Goal: Book appointment/travel/reservation

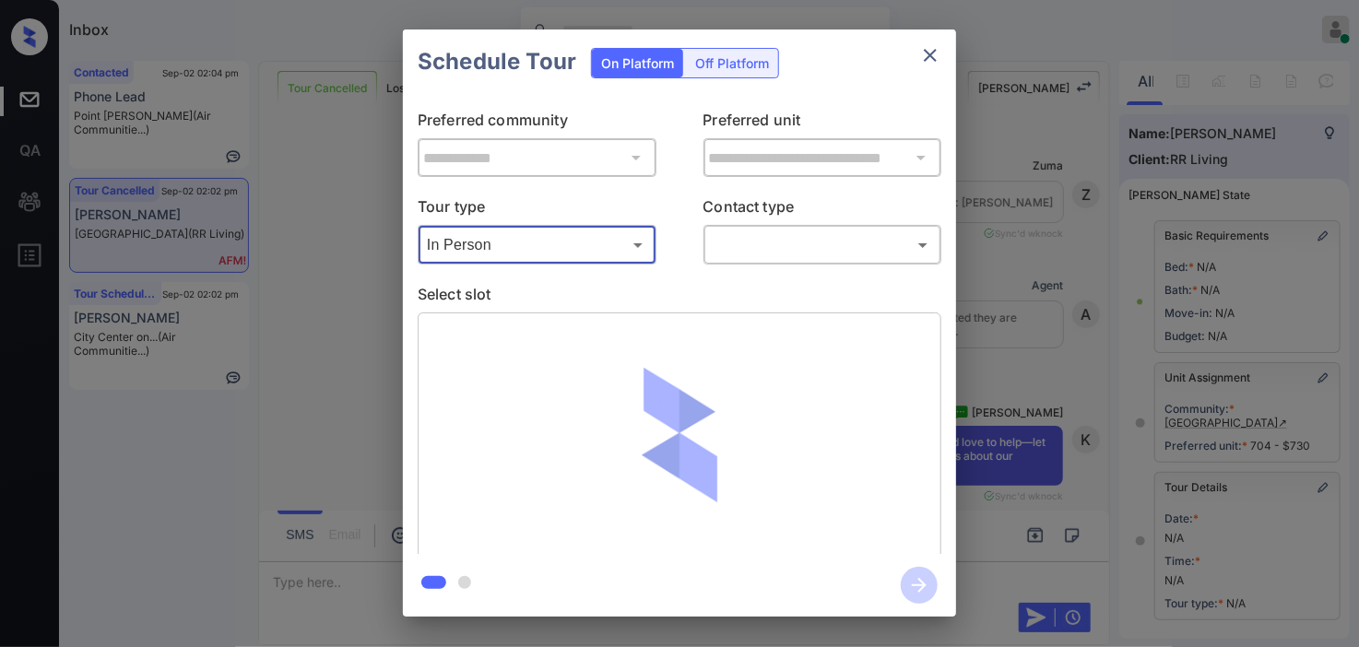
scroll to position [263, 0]
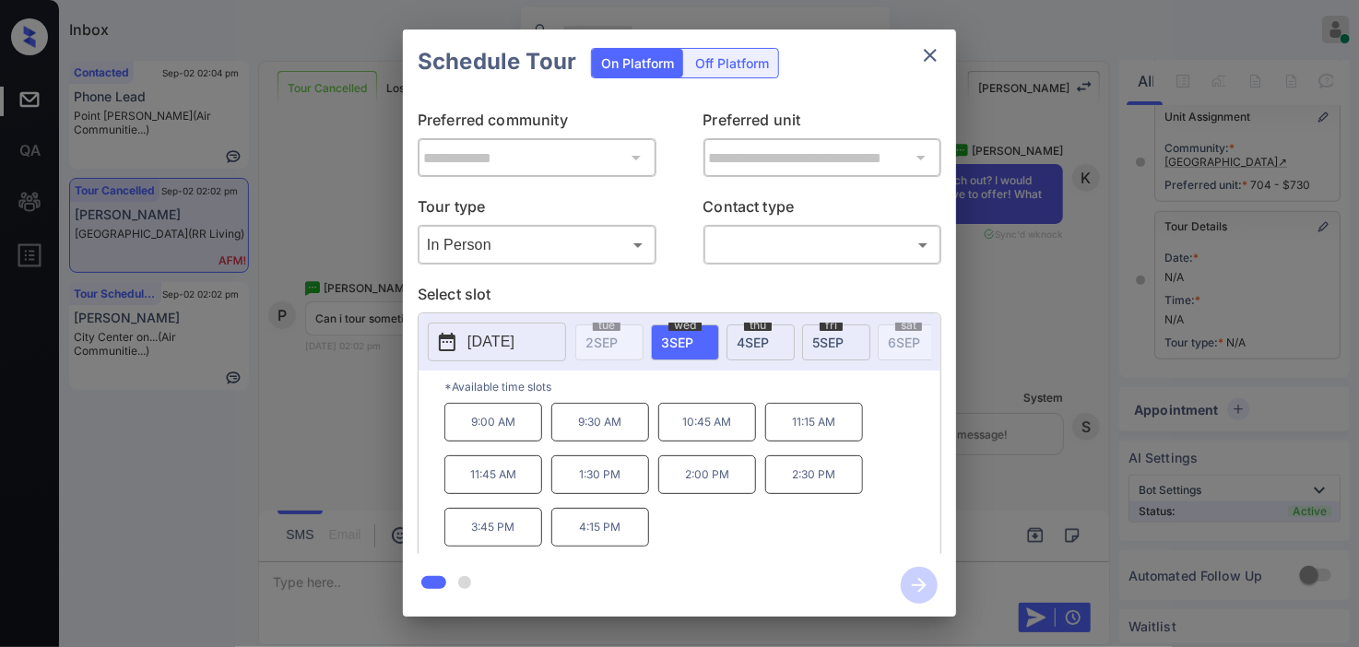
click at [367, 367] on div "**********" at bounding box center [679, 323] width 1359 height 646
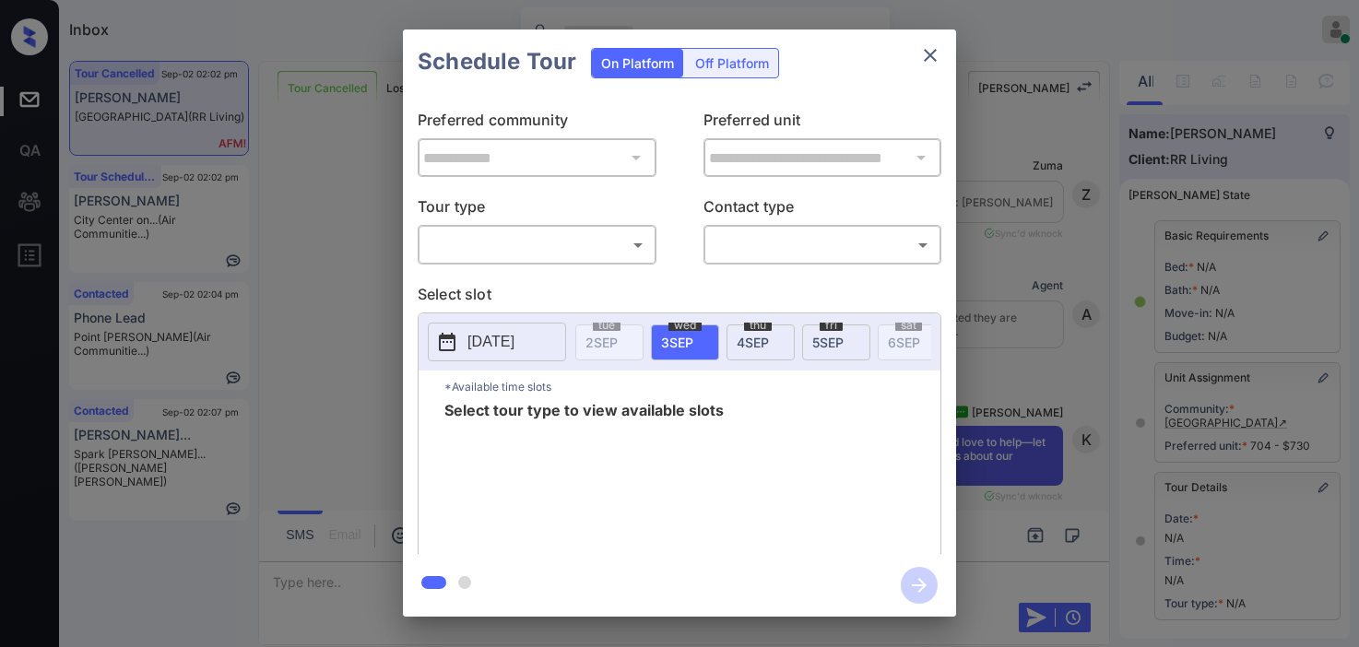
click at [542, 235] on body "Inbox Kristine Capara Online Set yourself offline Set yourself on break Profile…" at bounding box center [679, 323] width 1359 height 647
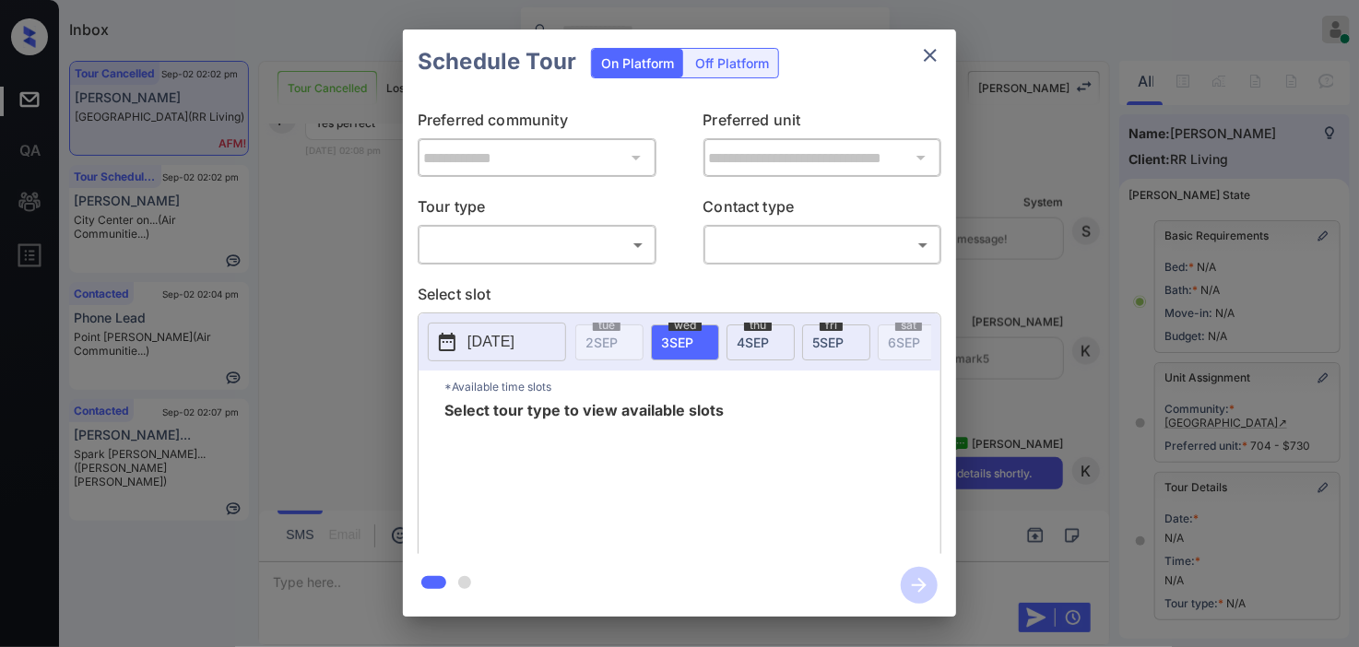
scroll to position [263, 0]
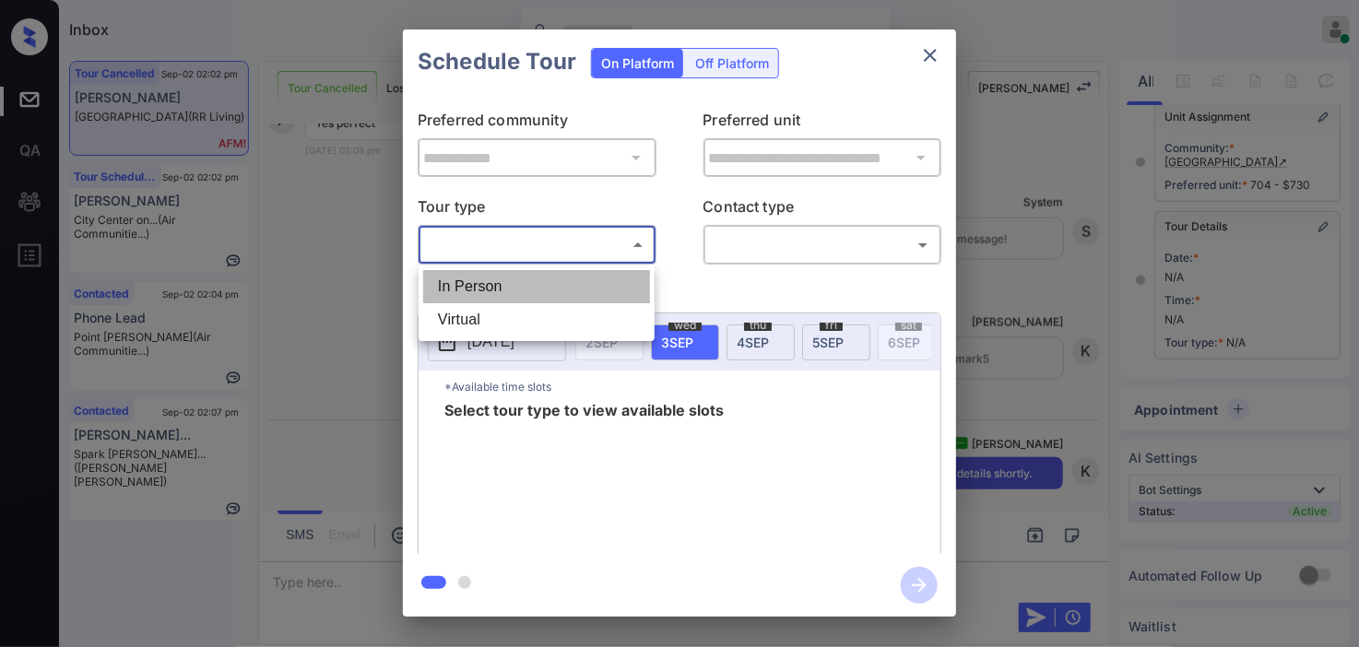
click at [540, 279] on li "In Person" at bounding box center [536, 286] width 227 height 33
type input "********"
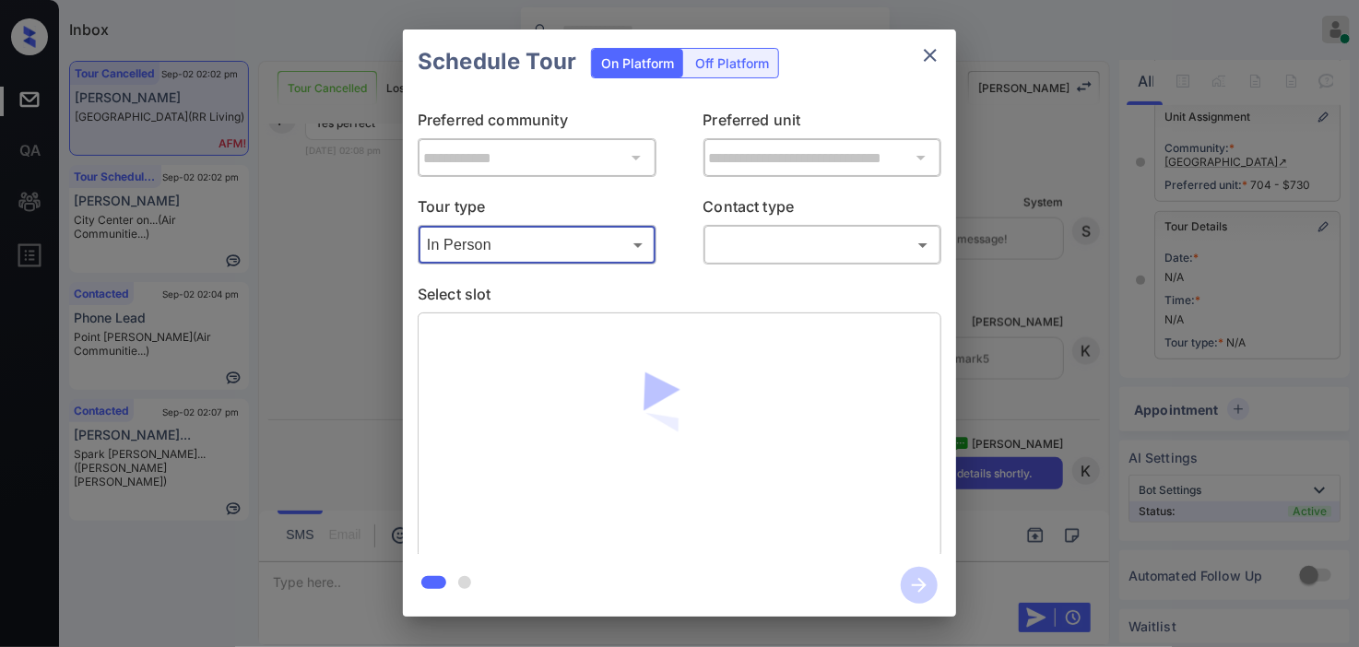
click at [807, 266] on div "**********" at bounding box center [679, 324] width 553 height 460
click at [805, 242] on body "Inbox Kristine Capara Online Set yourself offline Set yourself on break Profile…" at bounding box center [679, 323] width 1359 height 647
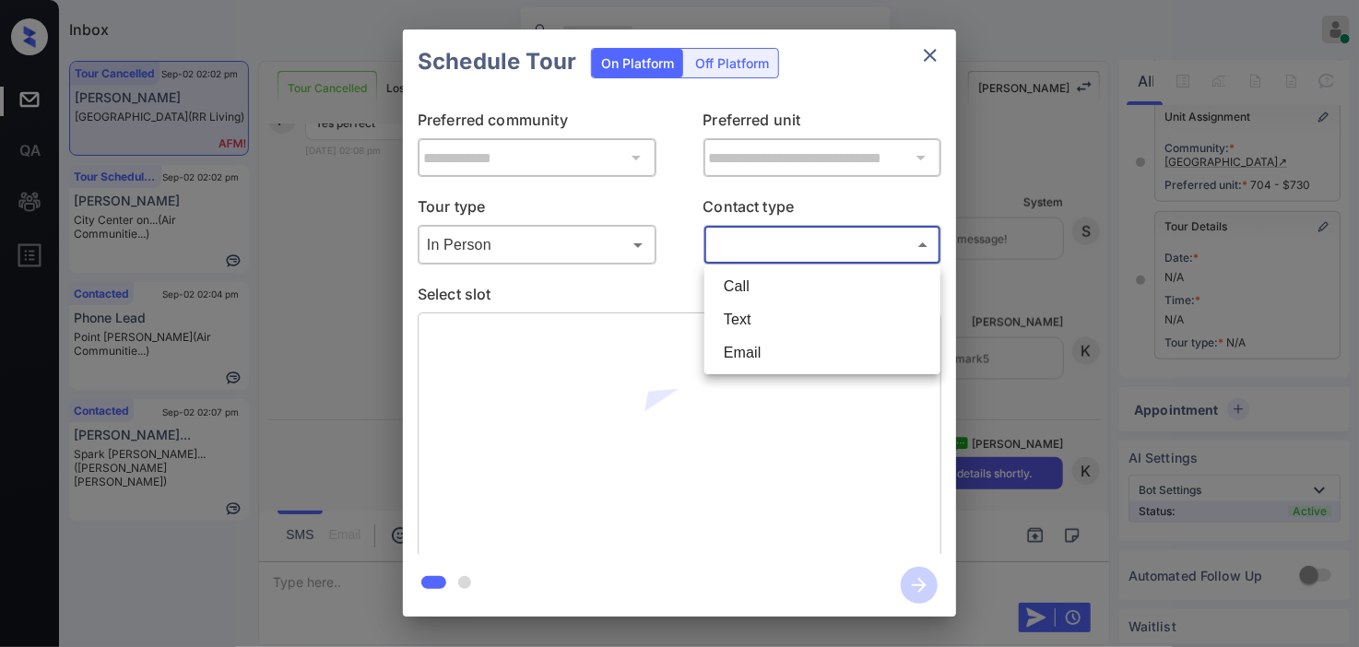
click at [785, 300] on li "Call" at bounding box center [822, 286] width 227 height 33
click at [750, 254] on body "Inbox Kristine Capara Online Set yourself offline Set yourself on break Profile…" at bounding box center [679, 323] width 1359 height 647
click at [753, 315] on li "Text" at bounding box center [822, 319] width 227 height 33
type input "****"
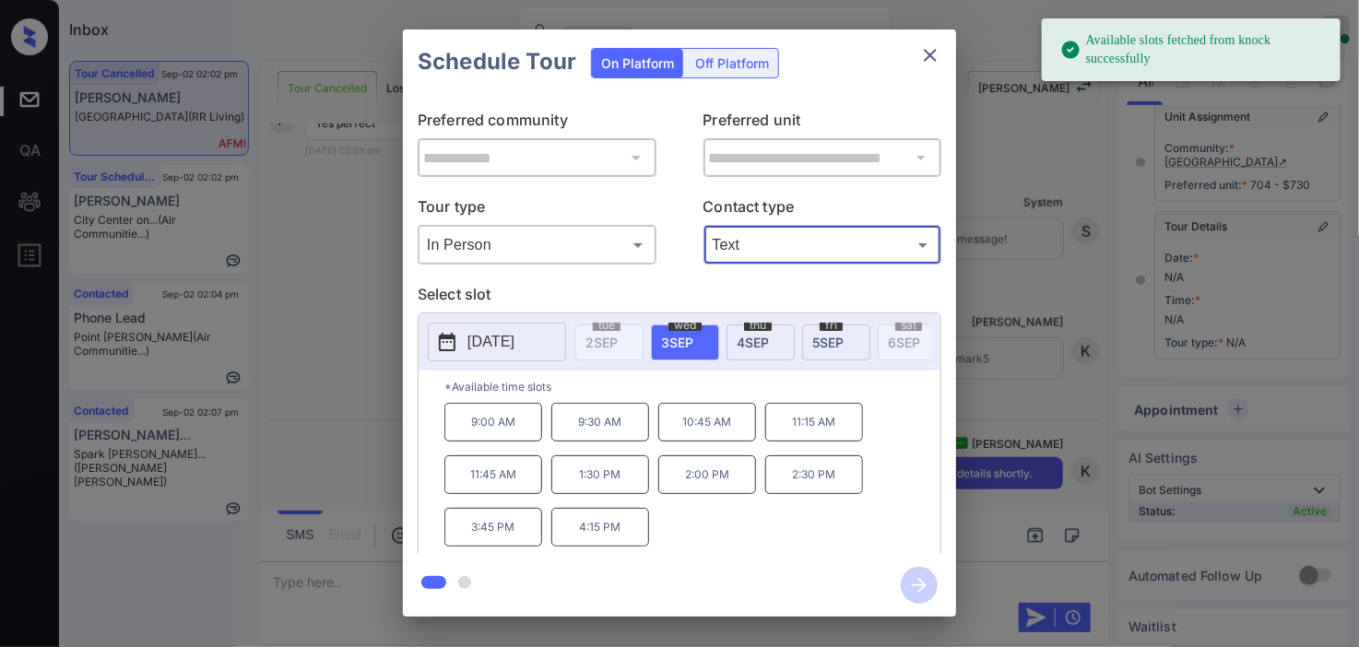
click at [512, 426] on p "9:00 AM" at bounding box center [493, 422] width 98 height 39
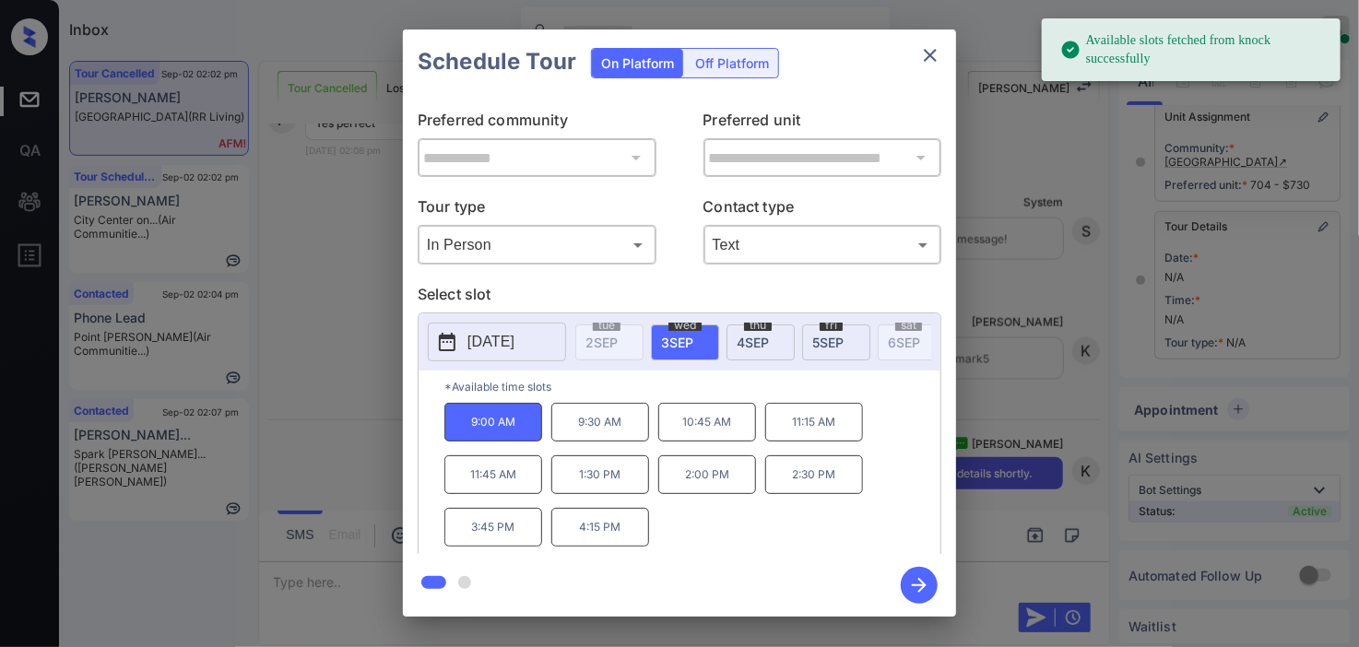
click at [932, 584] on icon "button" at bounding box center [919, 585] width 37 height 37
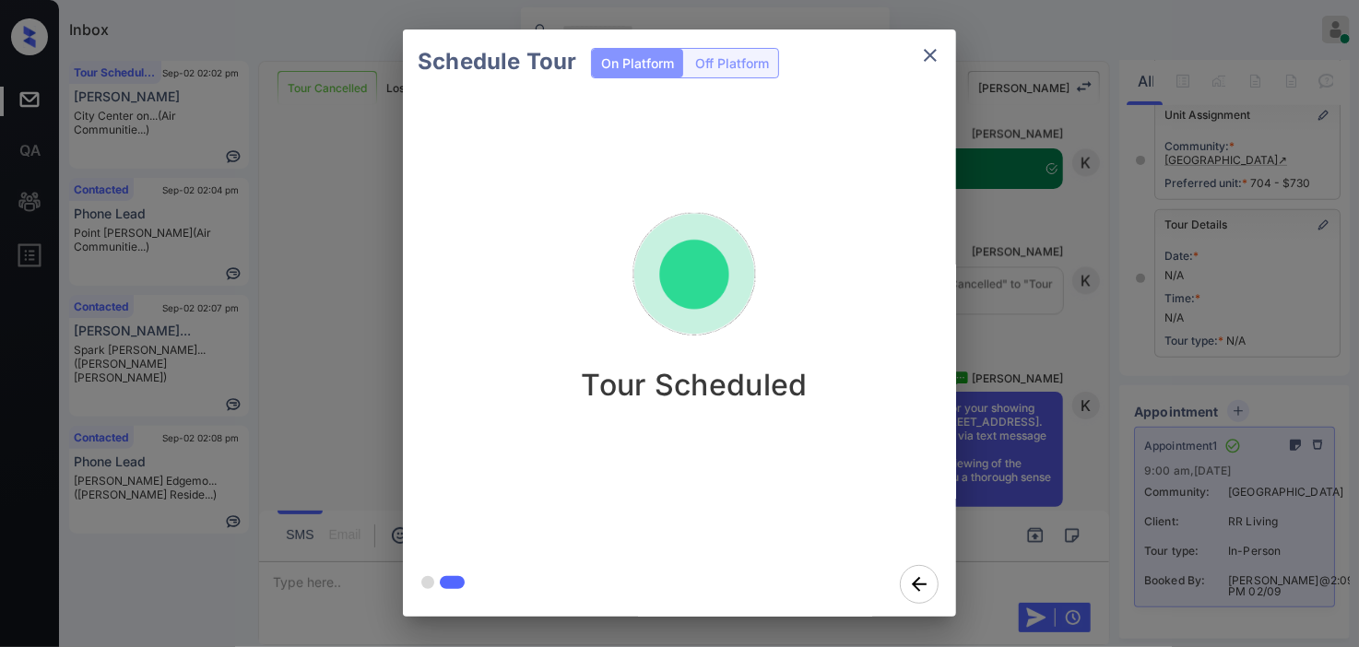
scroll to position [7856, 0]
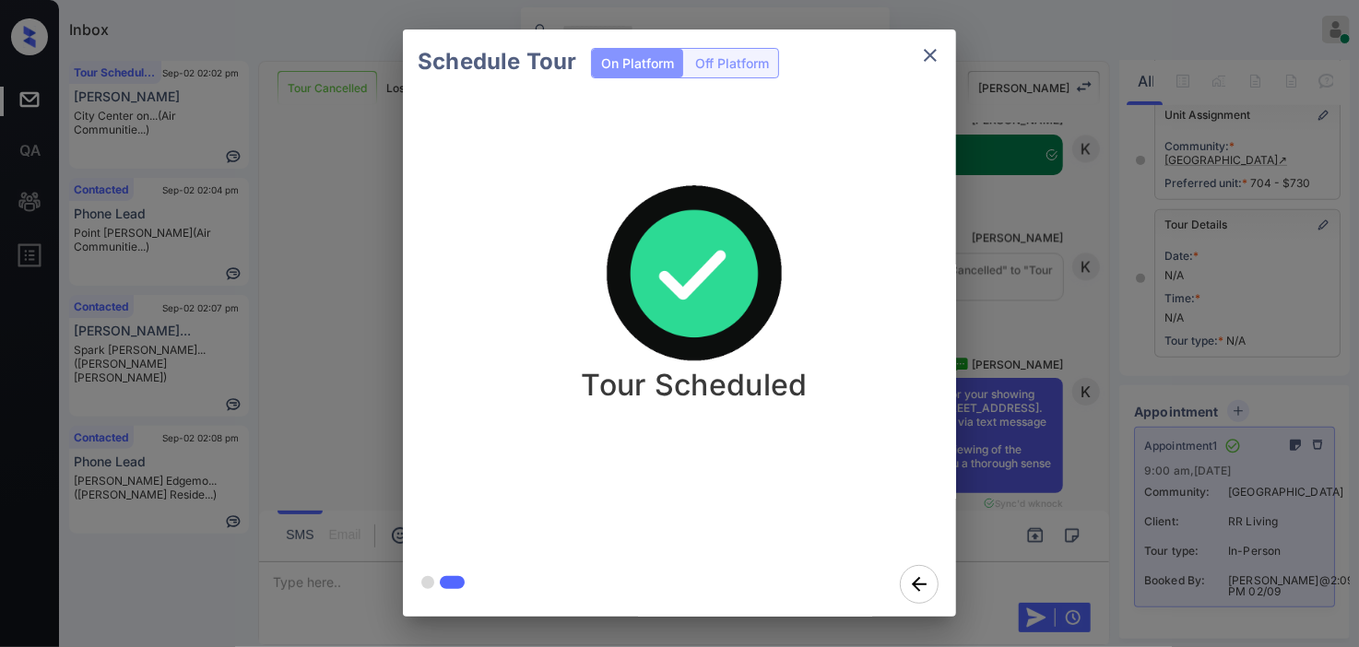
click at [1011, 238] on div "Schedule Tour On Platform Off Platform Tour Scheduled" at bounding box center [679, 323] width 1359 height 646
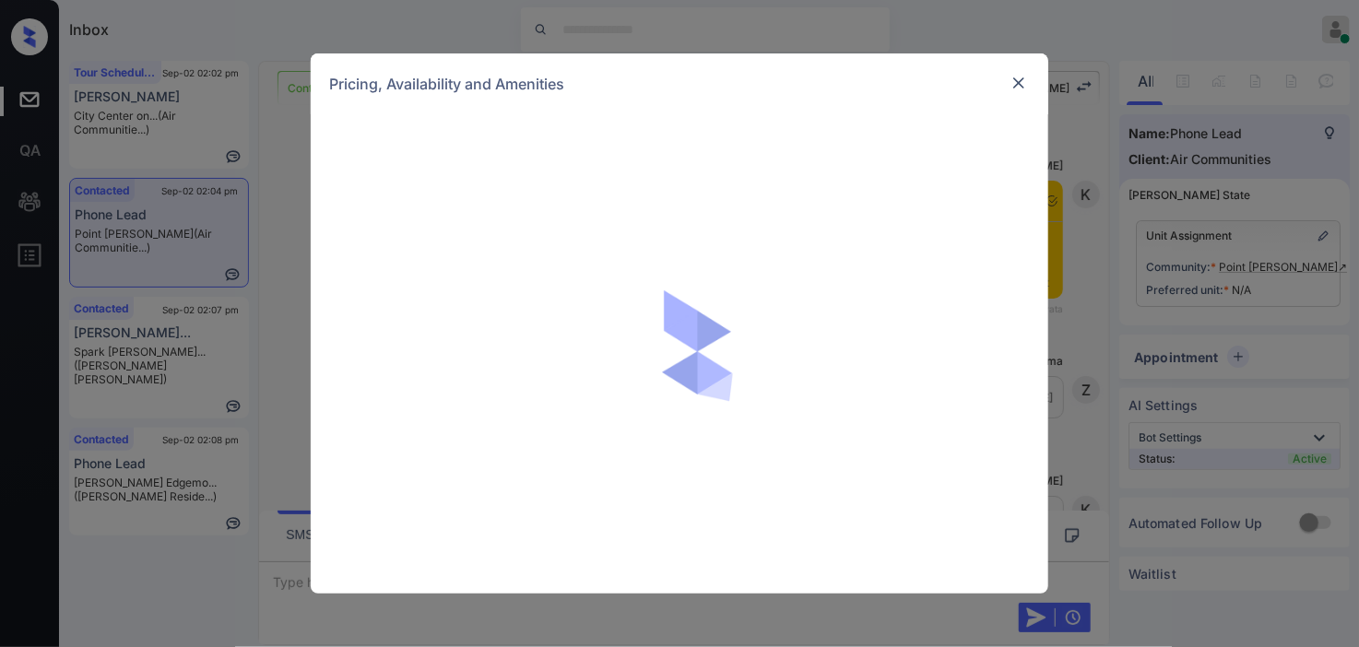
scroll to position [2445, 0]
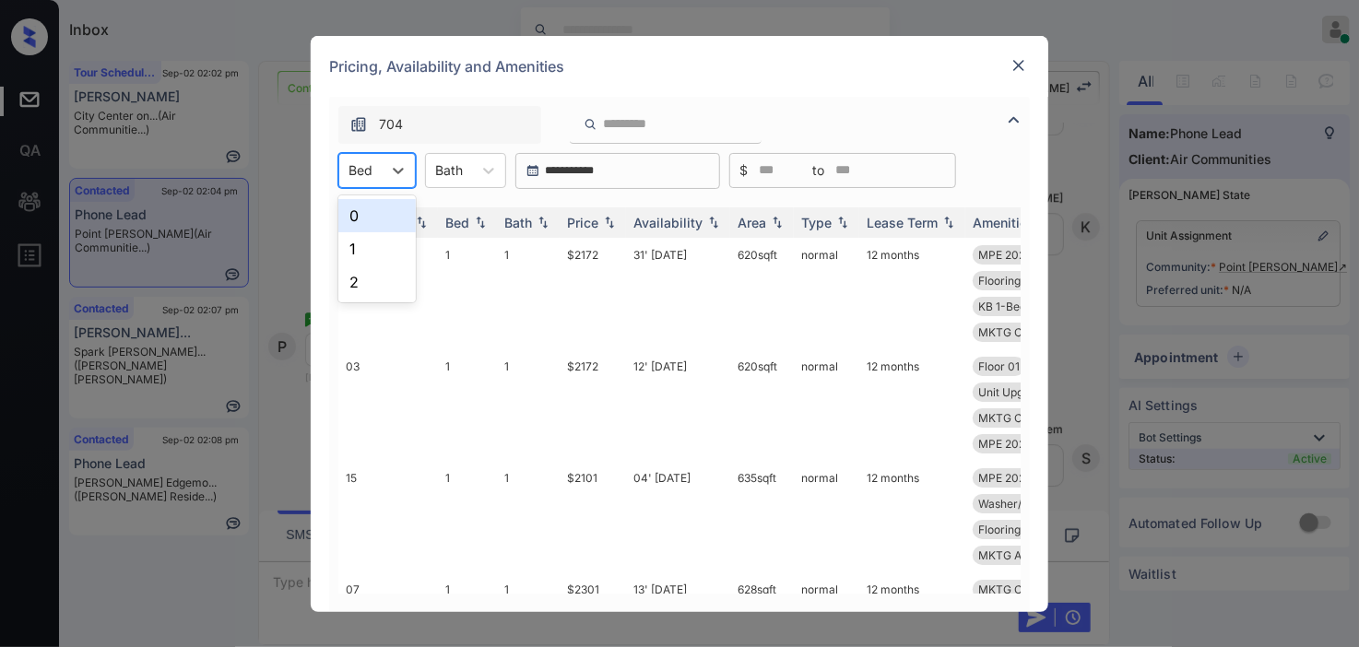
click at [373, 176] on div "Bed" at bounding box center [360, 170] width 42 height 27
click at [364, 288] on div "2" at bounding box center [376, 282] width 77 height 33
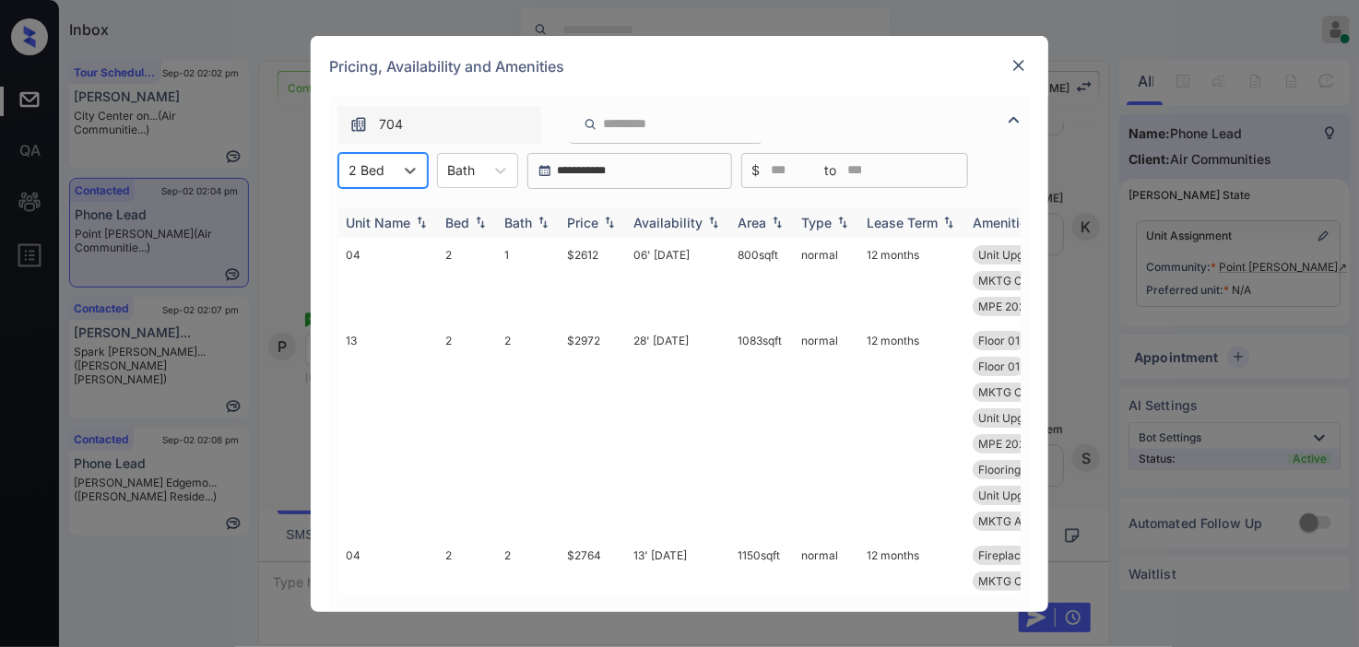
click at [600, 222] on img at bounding box center [609, 222] width 18 height 13
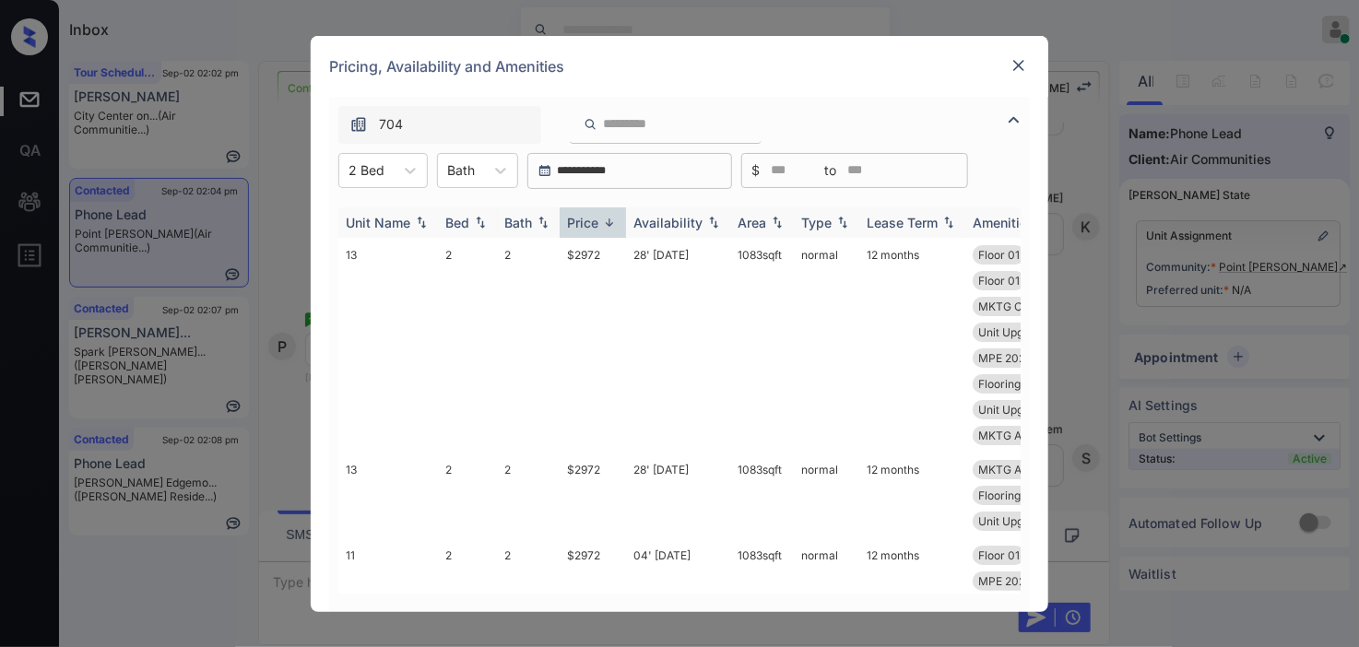
click at [609, 219] on img at bounding box center [609, 223] width 18 height 14
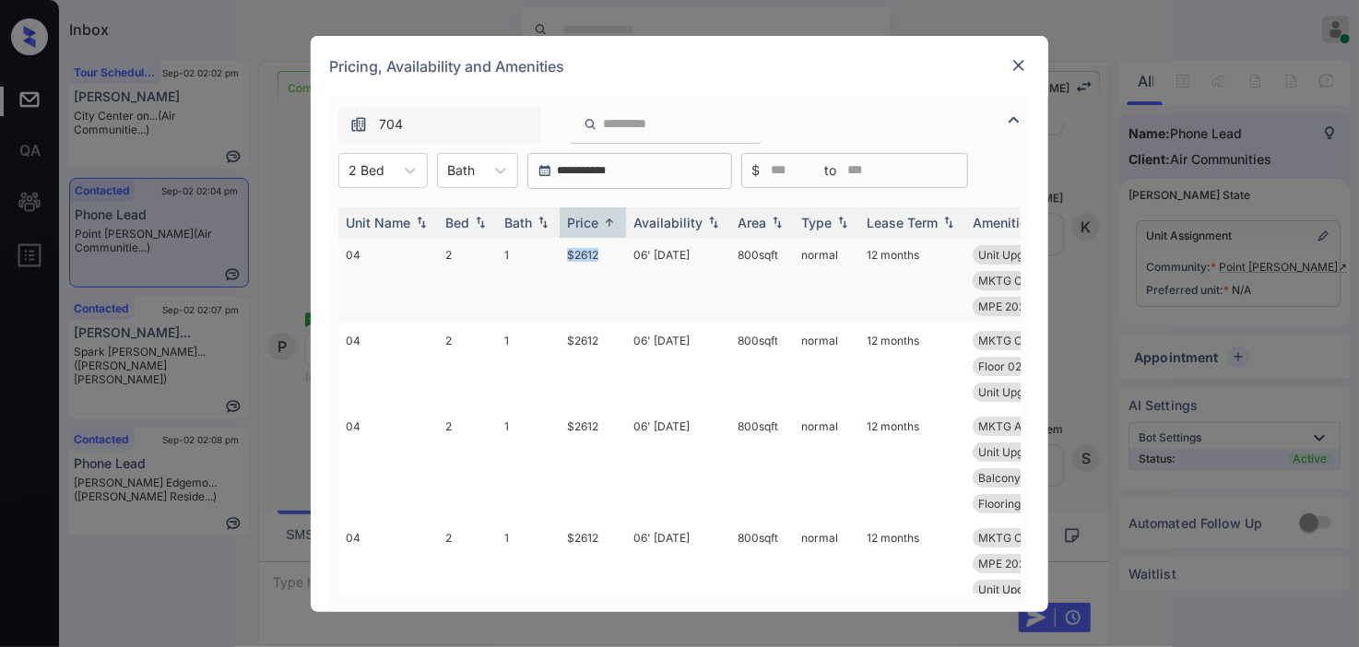
drag, startPoint x: 576, startPoint y: 252, endPoint x: 620, endPoint y: 252, distance: 44.3
click at [620, 252] on tr "04 2 1 $2612 06' May 25 800 sqft normal 12 months Unit Upgrade 1-... MKTG Appli…" at bounding box center [819, 281] width 963 height 86
copy tr "$2612"
click at [579, 250] on td "$2612" at bounding box center [593, 281] width 66 height 86
drag, startPoint x: 579, startPoint y: 249, endPoint x: 925, endPoint y: 3, distance: 424.4
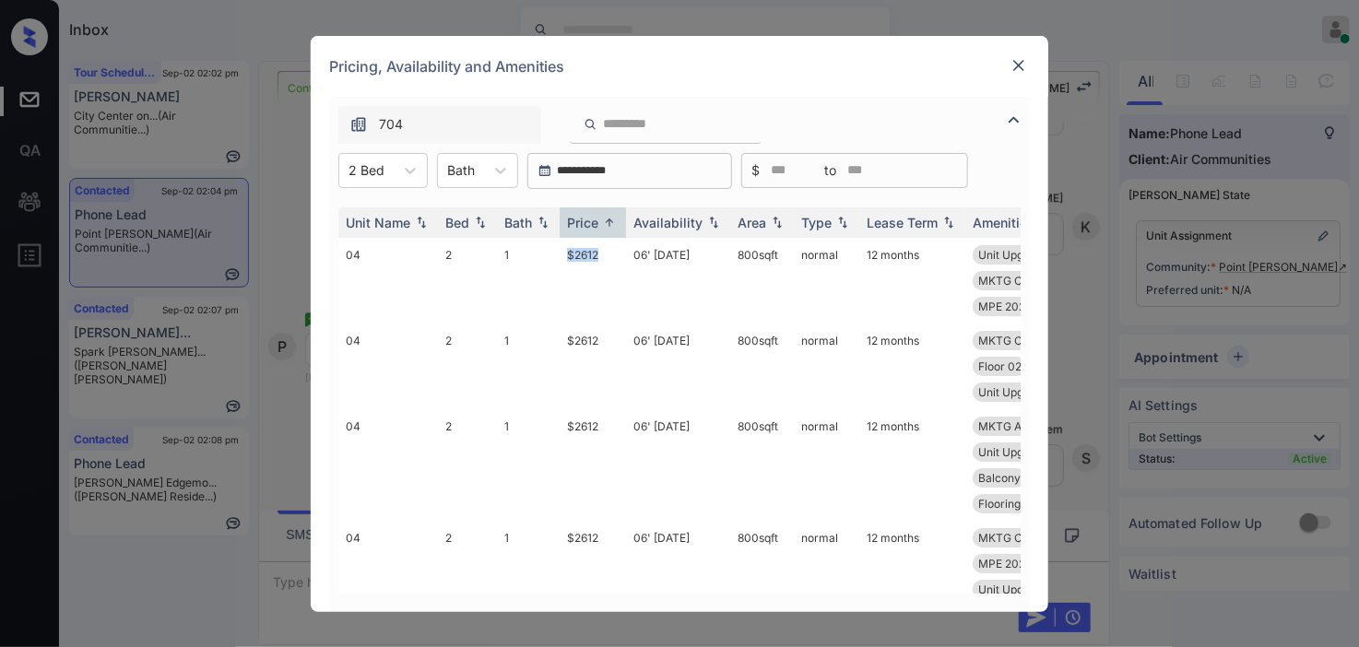
click at [614, 243] on td "$2612" at bounding box center [593, 281] width 66 height 86
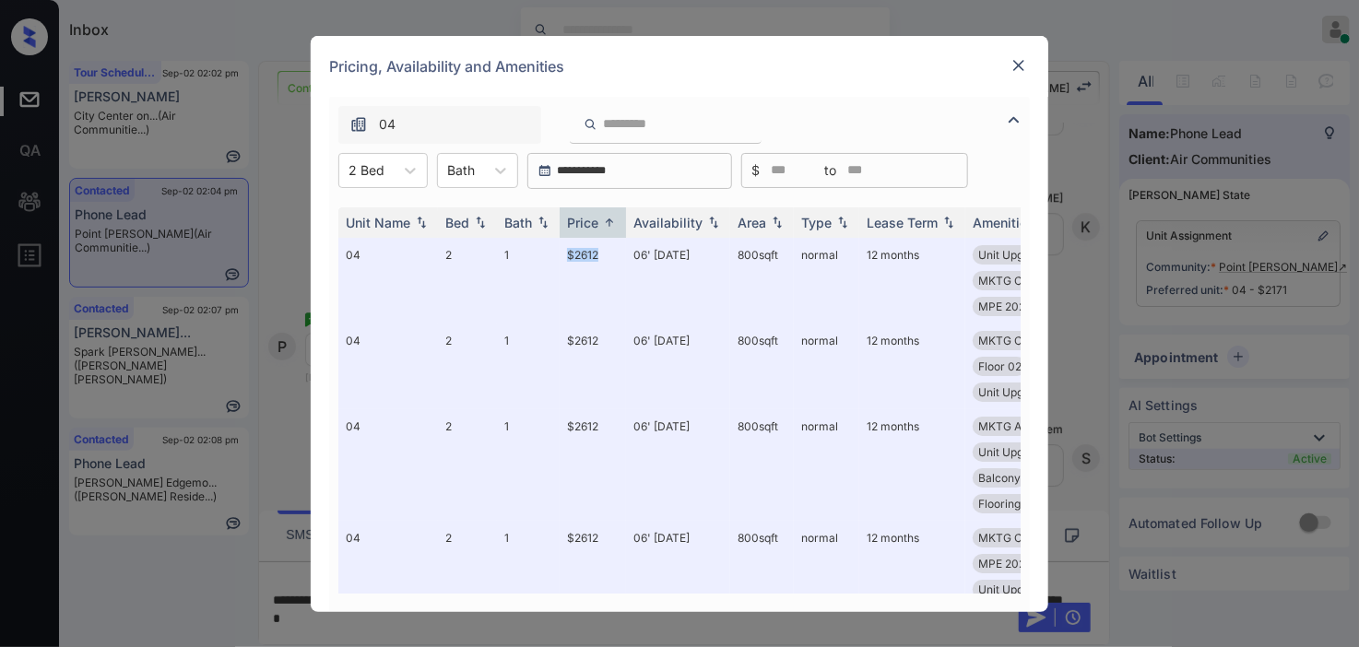
scroll to position [409, 0]
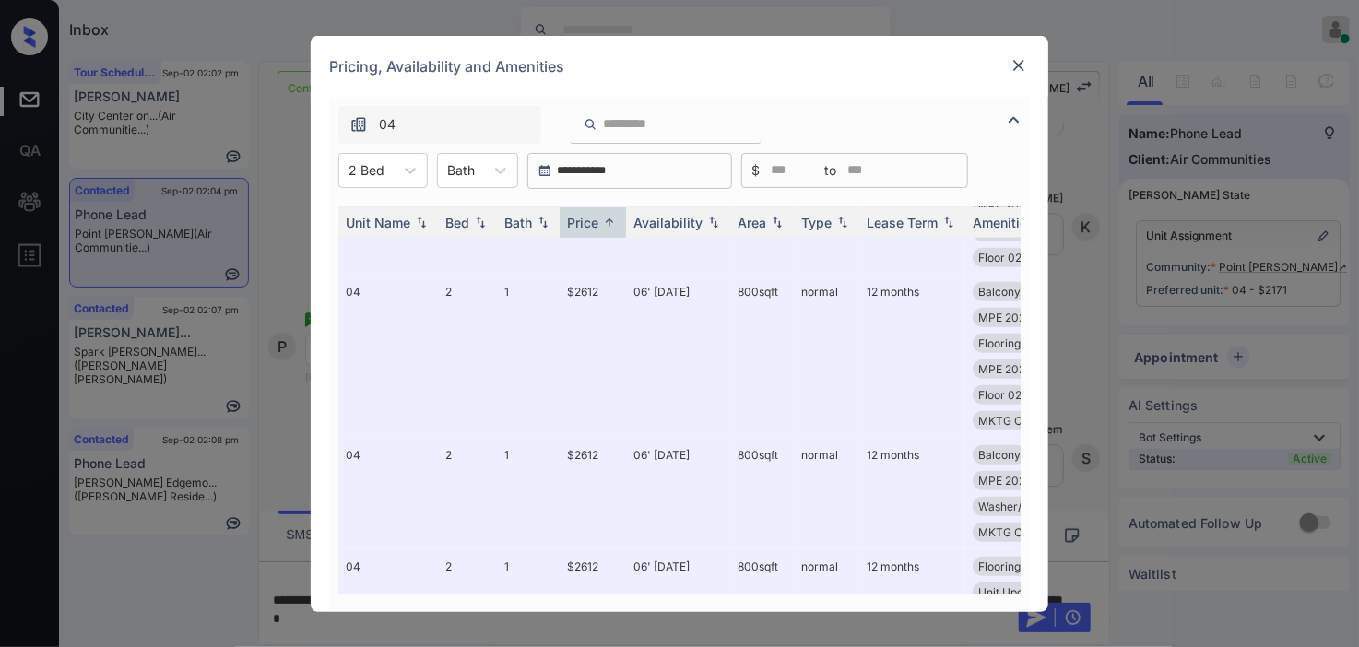
click at [1018, 67] on img at bounding box center [1019, 65] width 18 height 18
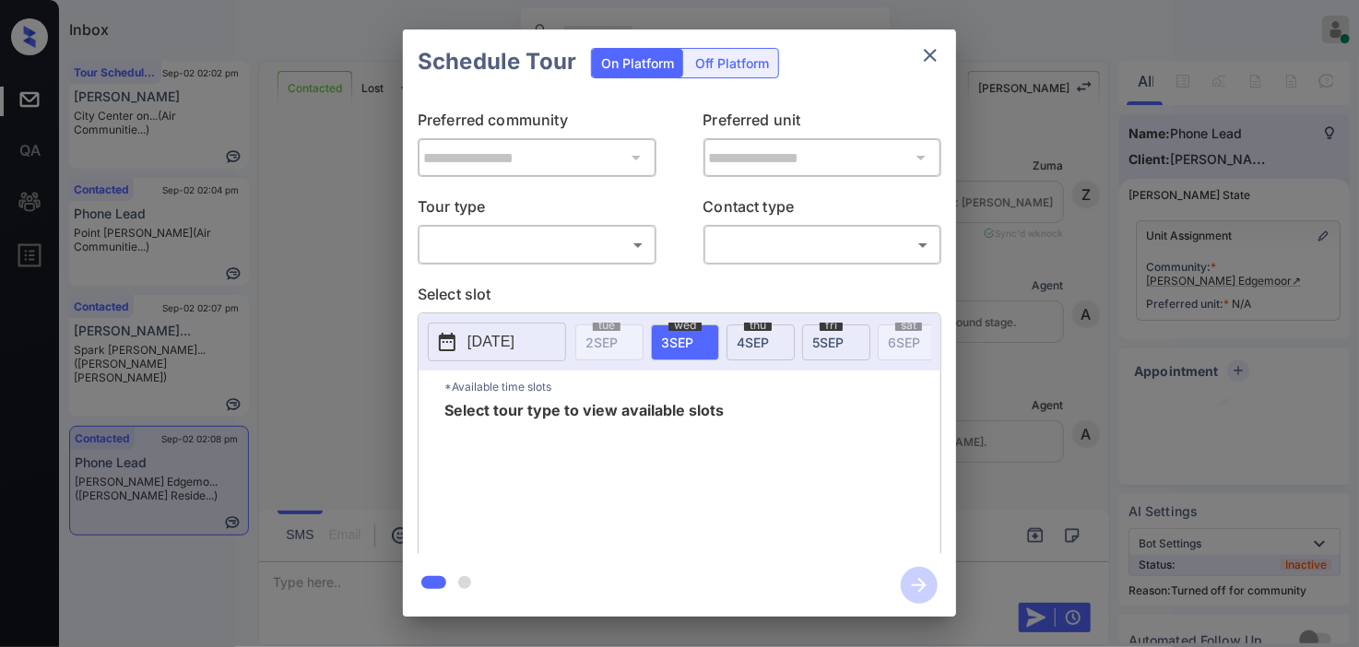
click at [609, 254] on body "Inbox Kristine Capara Online Set yourself offline Set yourself on break Profile…" at bounding box center [679, 323] width 1359 height 647
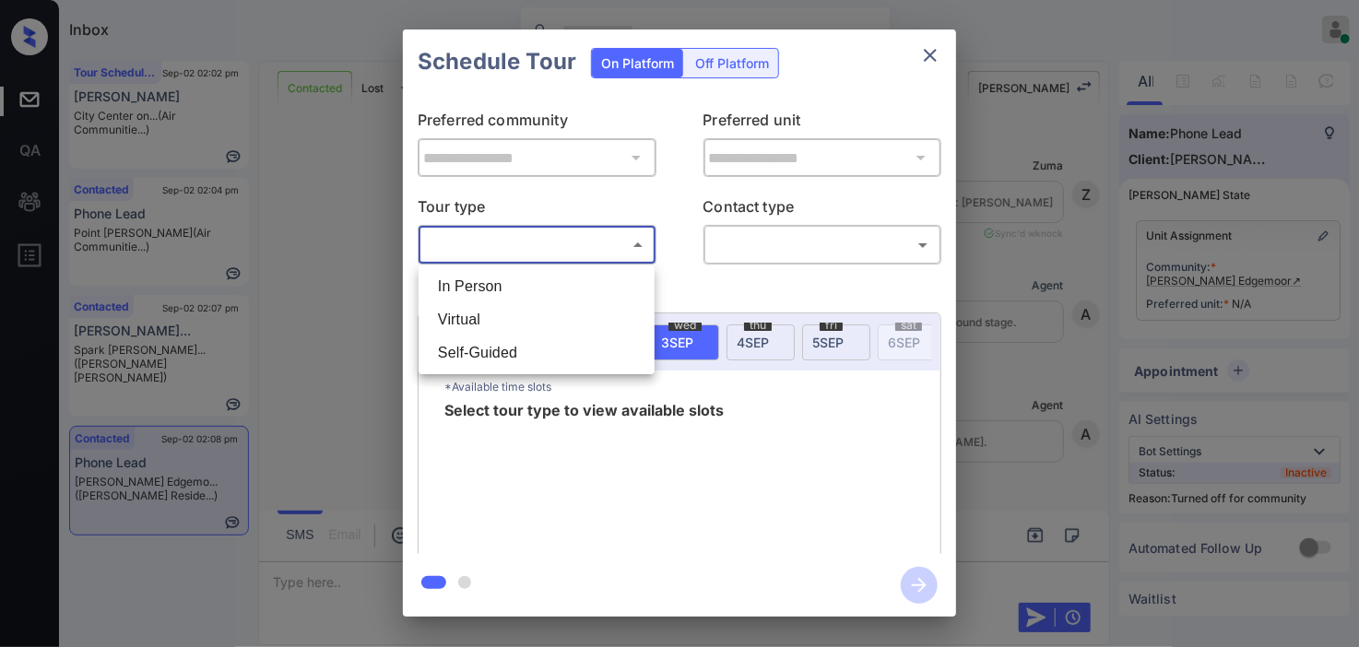
click at [358, 272] on div at bounding box center [679, 323] width 1359 height 647
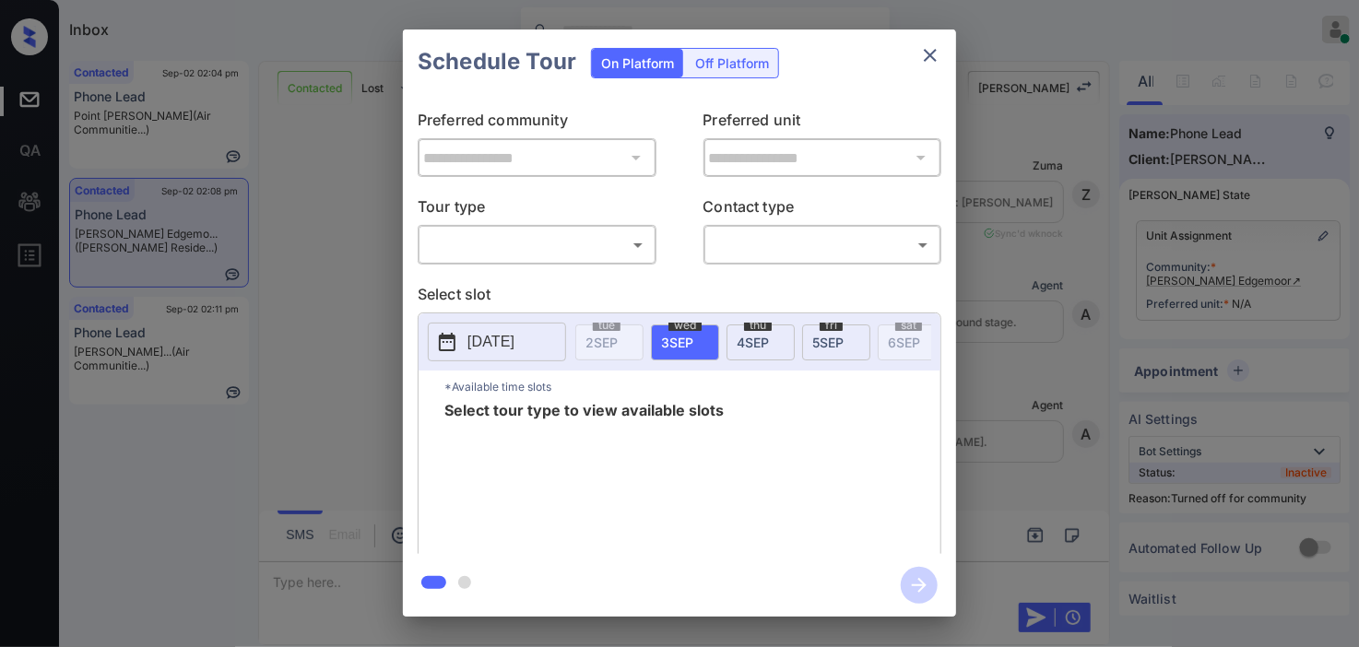
click at [343, 231] on div "**********" at bounding box center [679, 323] width 1359 height 646
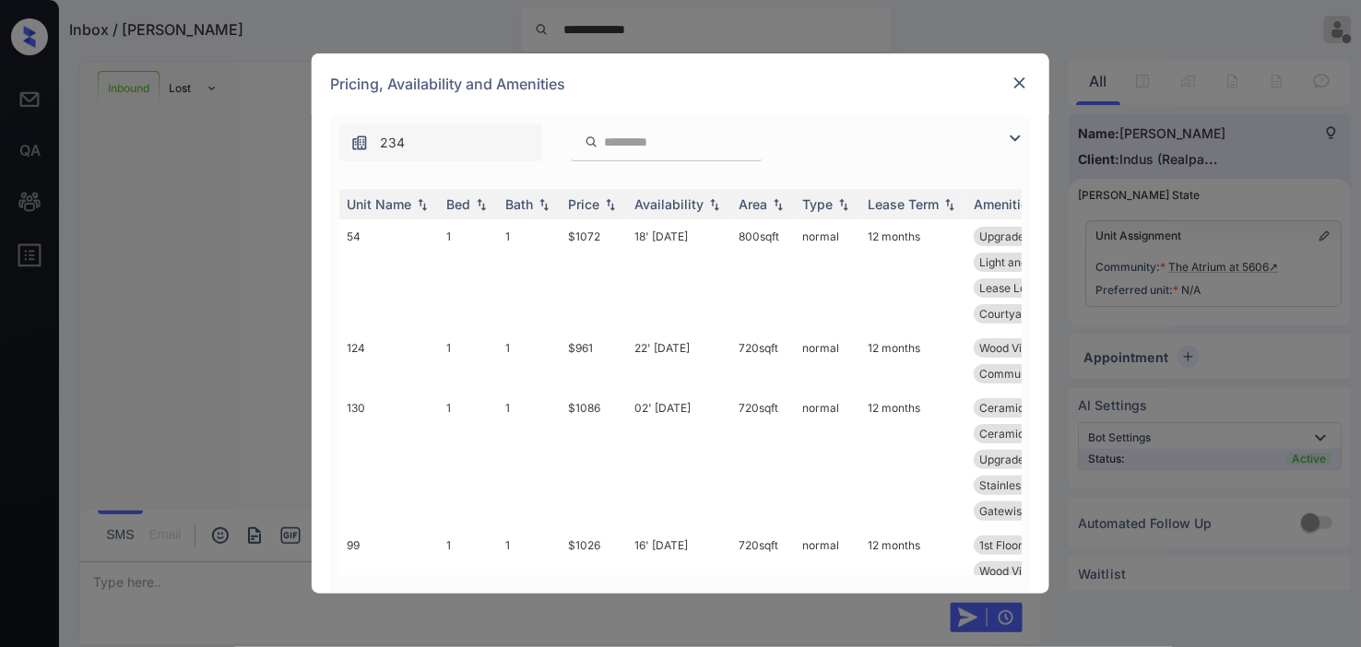
scroll to position [409, 0]
click at [1016, 131] on img at bounding box center [1015, 138] width 22 height 22
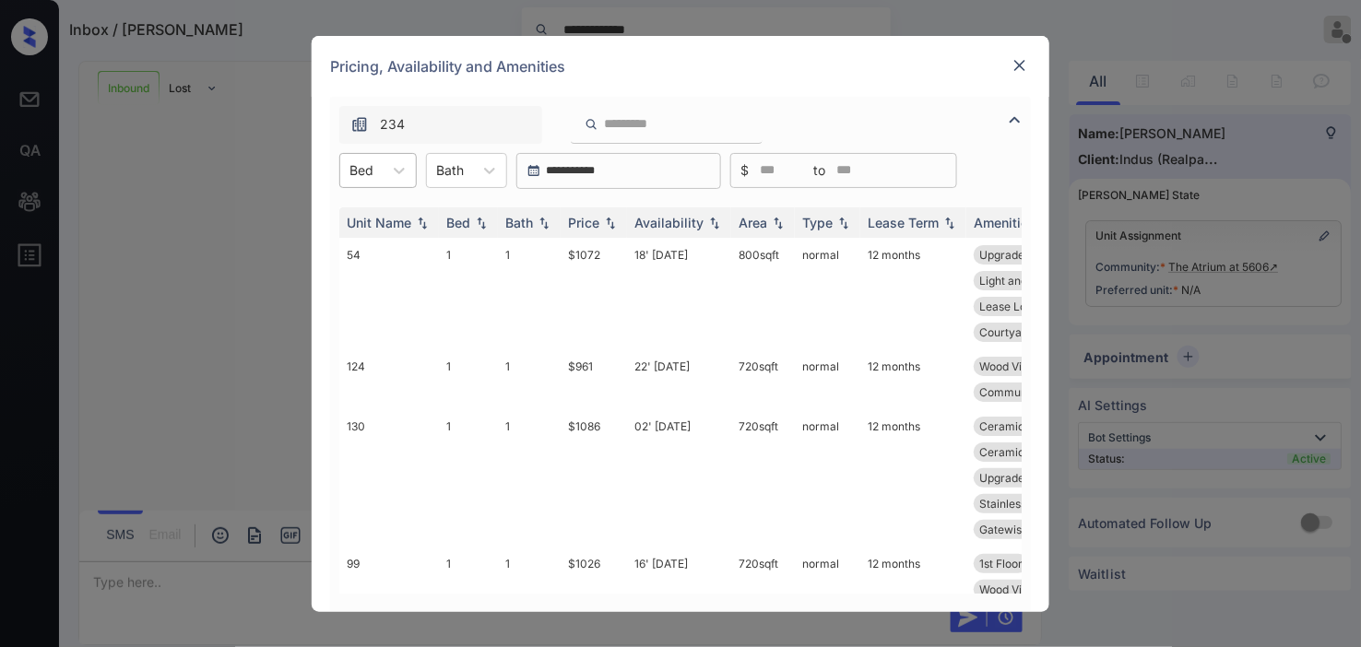
click at [355, 168] on div "Bed" at bounding box center [361, 170] width 42 height 27
drag, startPoint x: 380, startPoint y: 215, endPoint x: 490, endPoint y: 213, distance: 109.7
click at [380, 216] on div "1" at bounding box center [377, 215] width 77 height 33
click at [601, 222] on img at bounding box center [610, 222] width 18 height 13
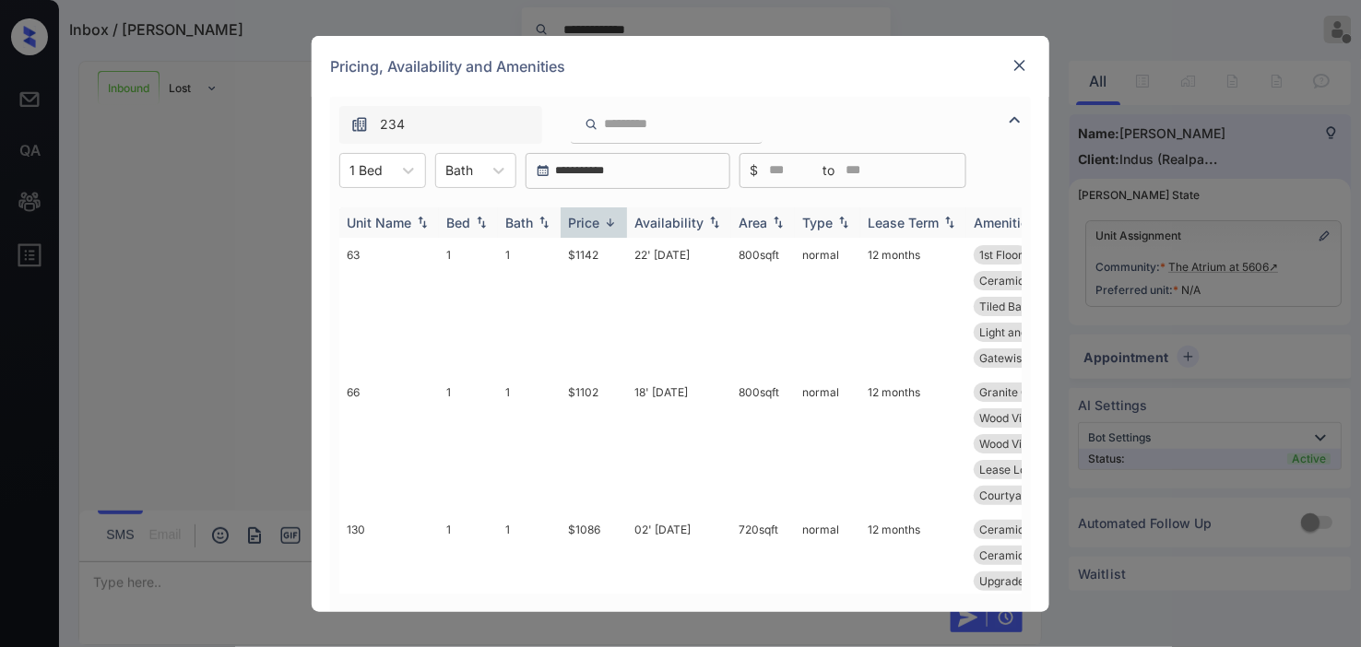
click at [601, 222] on img at bounding box center [610, 223] width 18 height 14
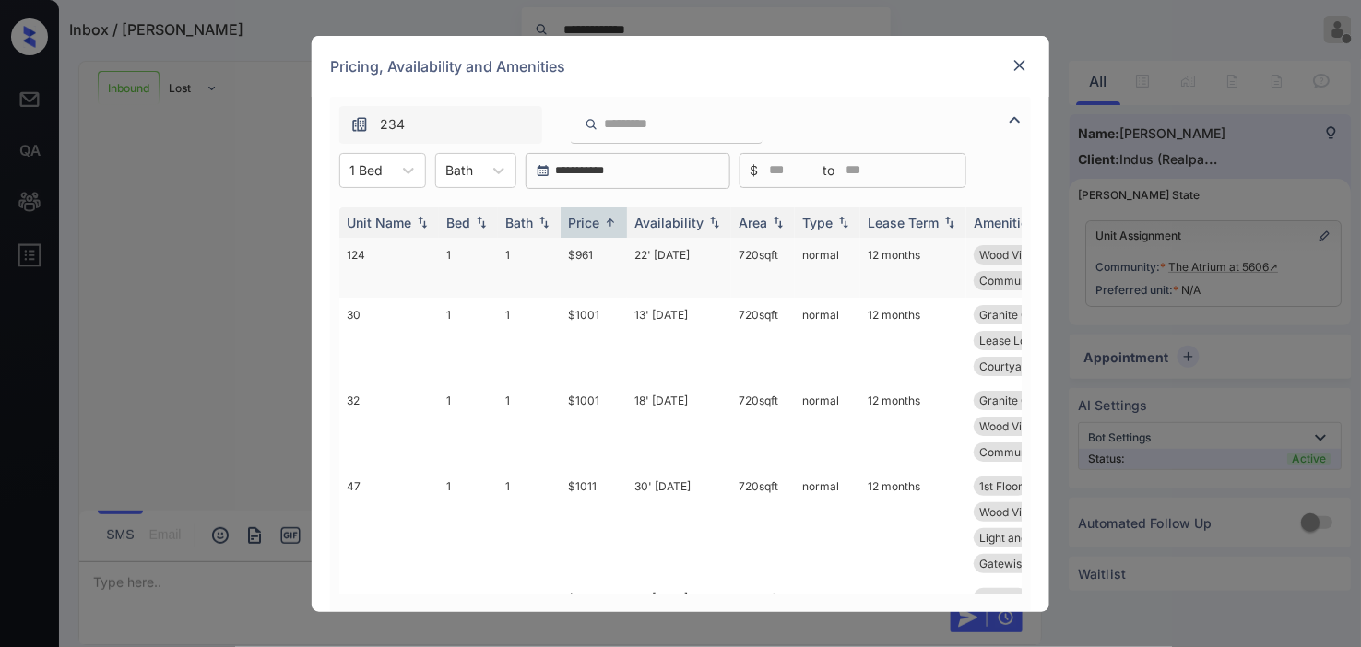
click at [655, 252] on td "22' [DATE]" at bounding box center [679, 268] width 104 height 60
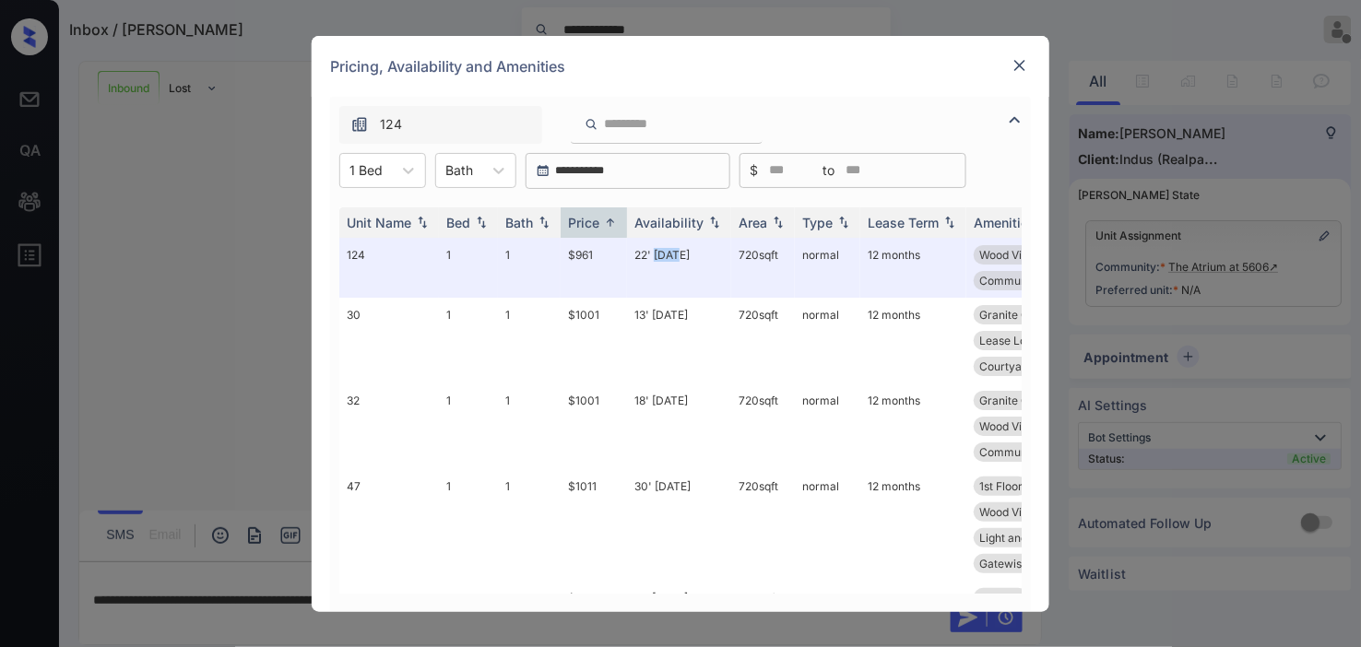
click at [1022, 69] on img at bounding box center [1019, 65] width 18 height 18
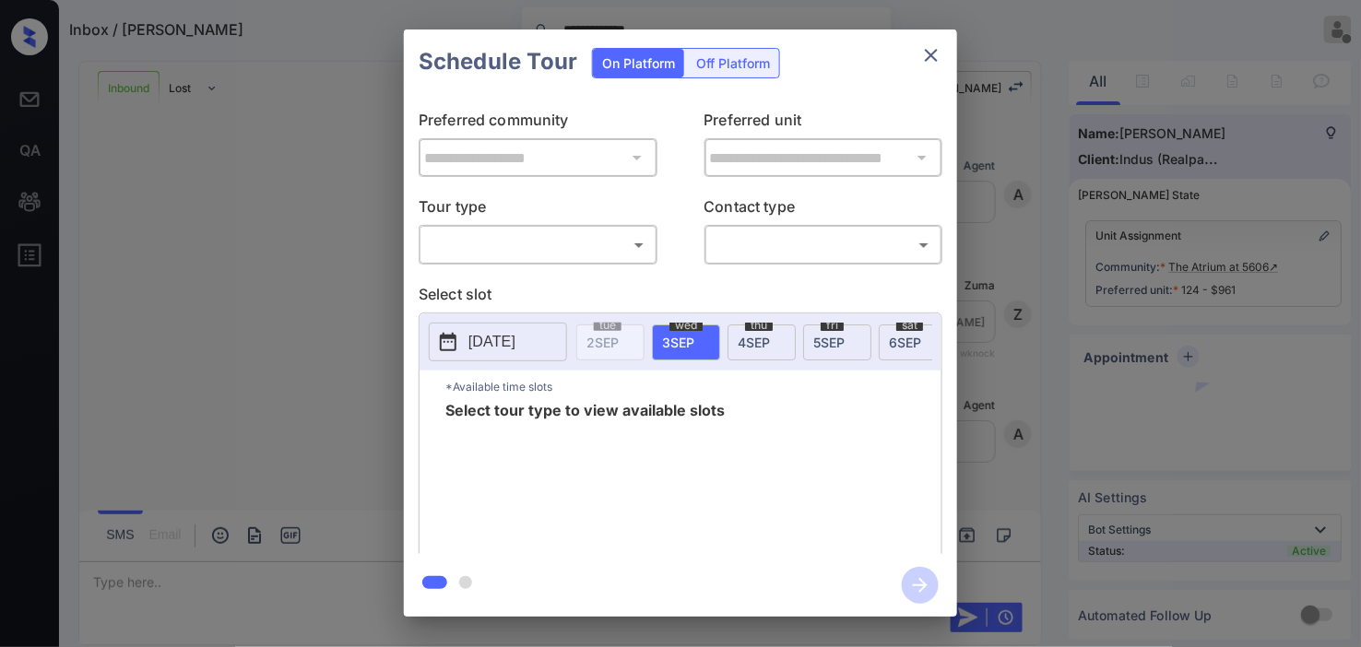
click at [541, 249] on body "**********" at bounding box center [680, 323] width 1361 height 647
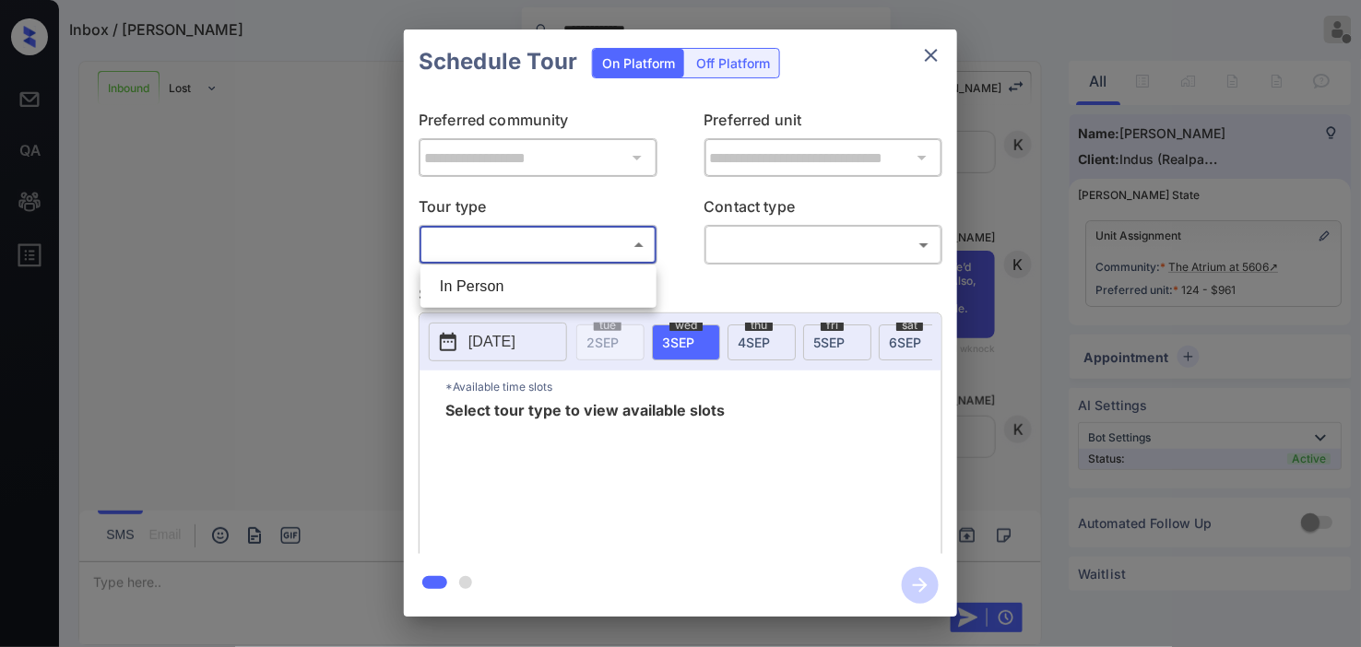
click at [537, 278] on li "In Person" at bounding box center [538, 286] width 227 height 33
type input "********"
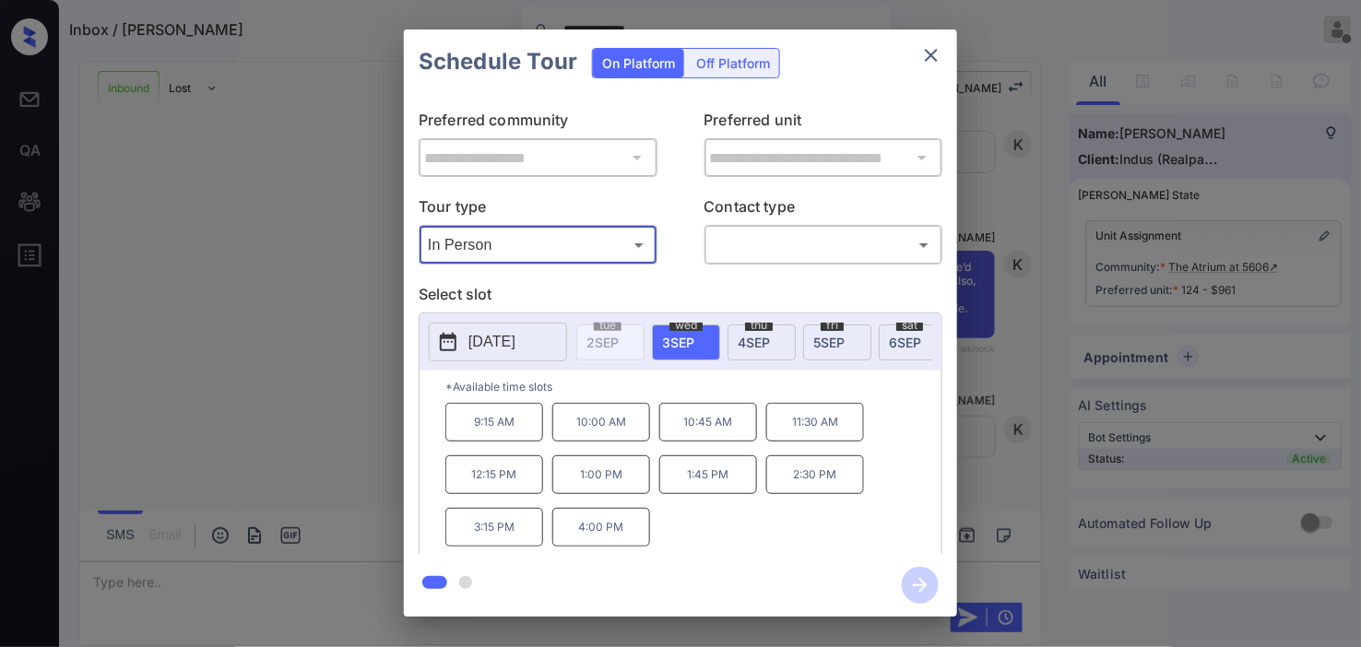
click at [935, 44] on icon "close" at bounding box center [931, 55] width 22 height 22
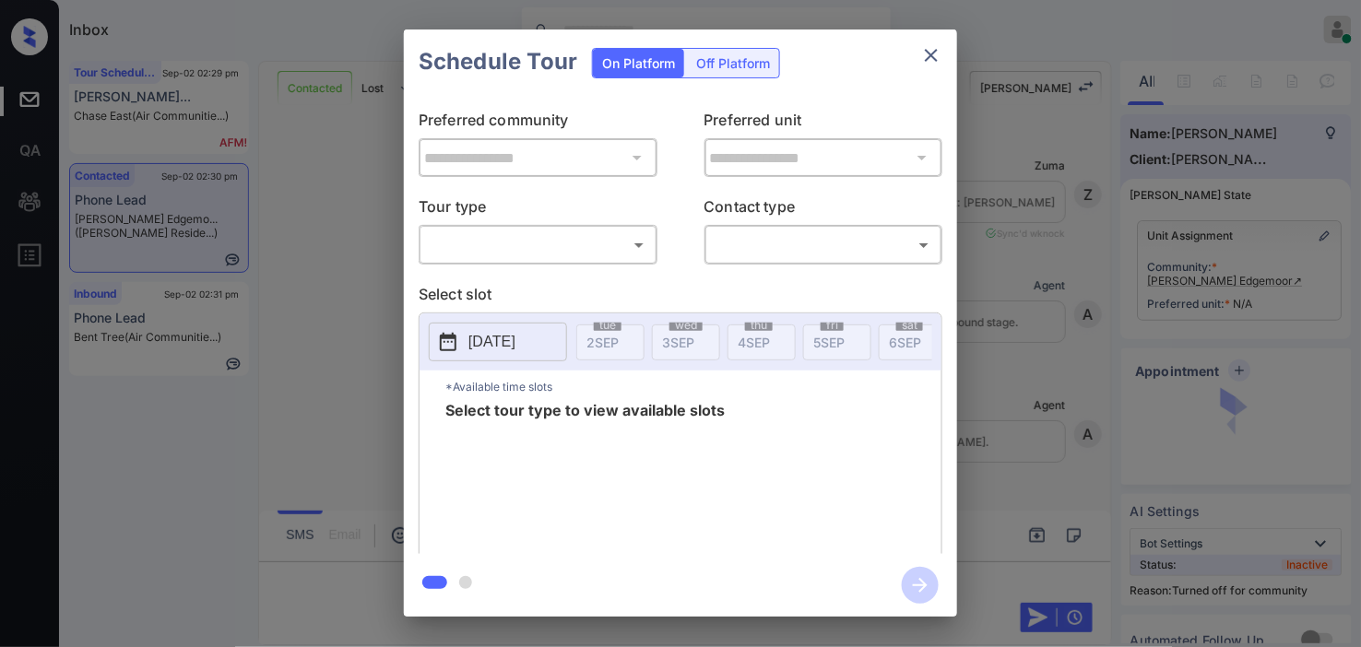
scroll to position [3073, 0]
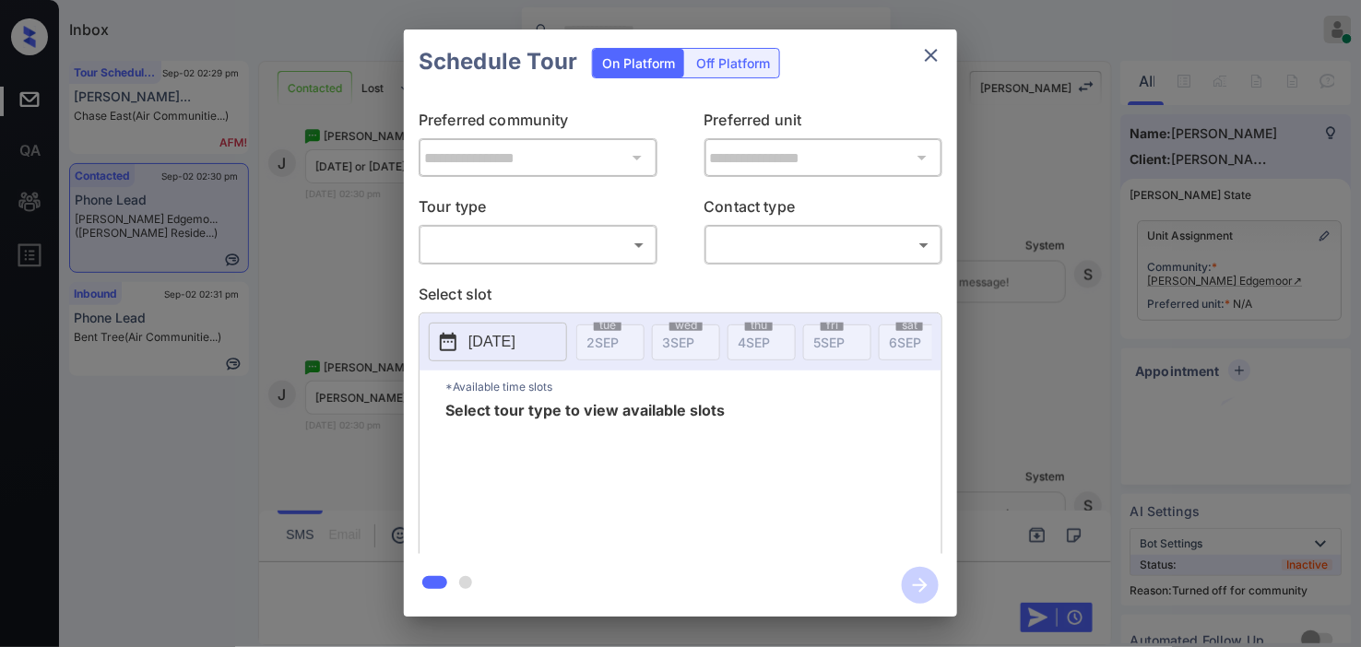
click at [505, 240] on body "Inbox [PERSON_NAME] Online Set yourself offline Set yourself on break Profile S…" at bounding box center [680, 323] width 1361 height 647
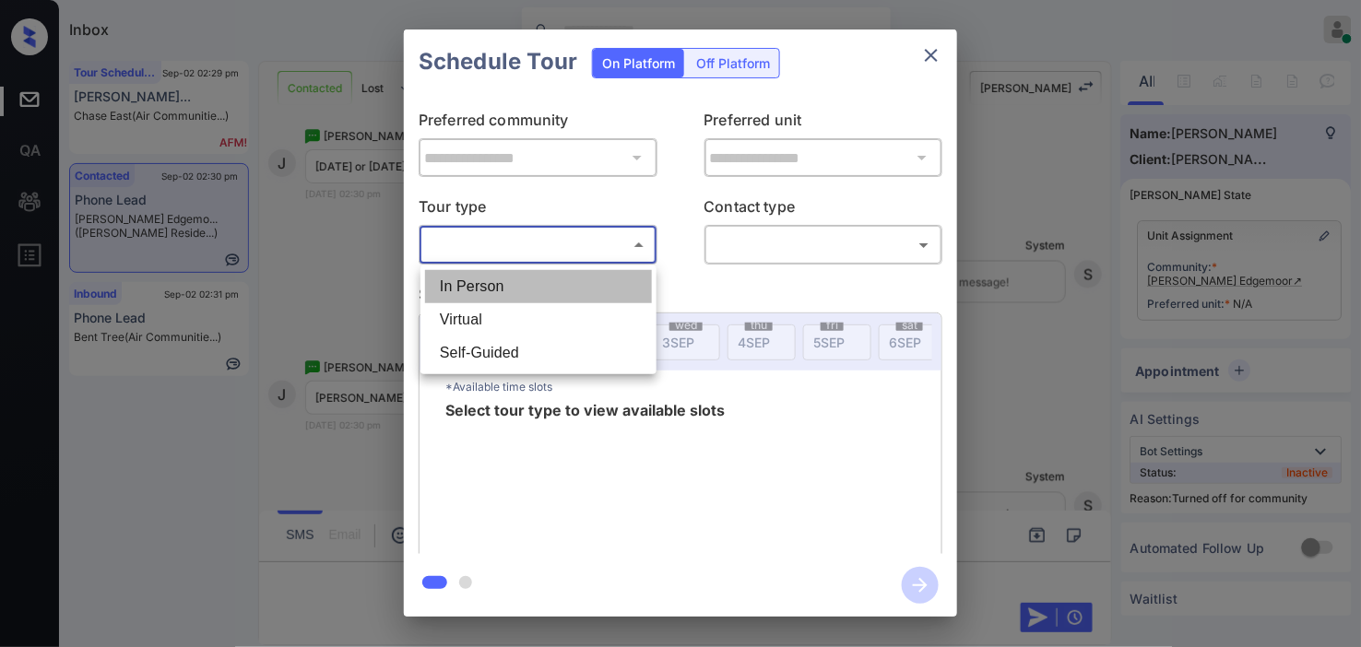
click at [522, 293] on li "In Person" at bounding box center [538, 286] width 227 height 33
type input "********"
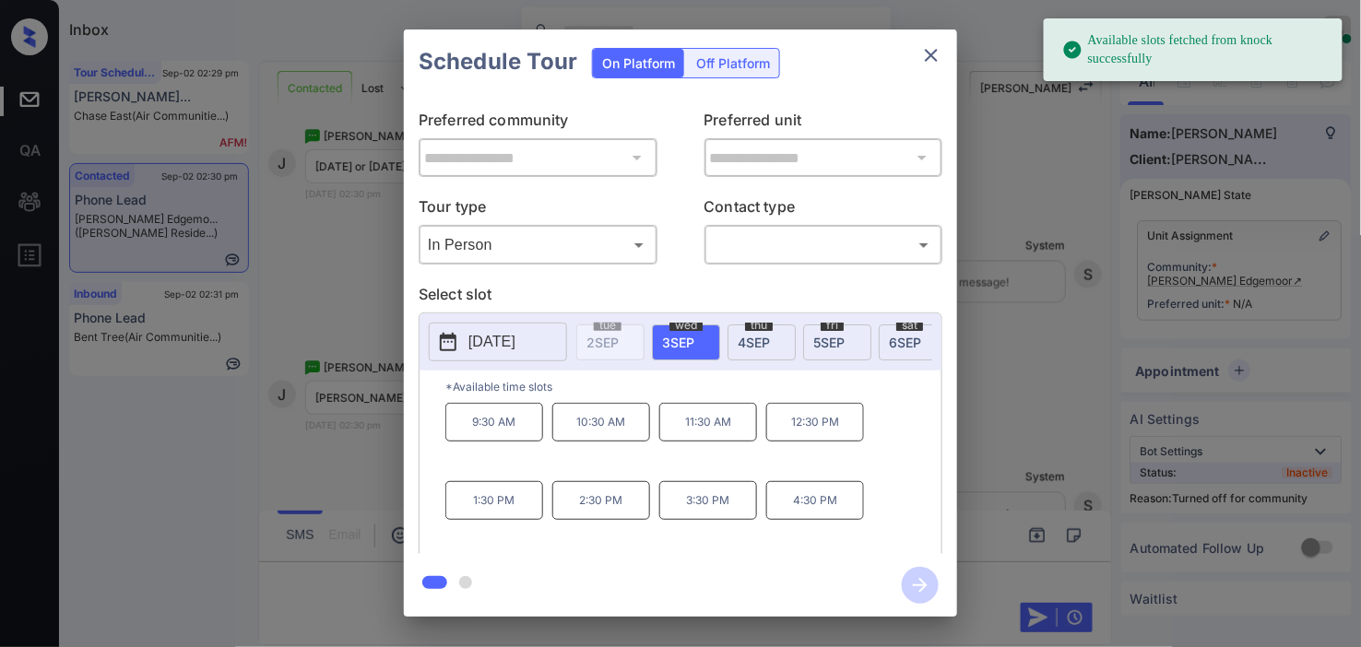
click at [477, 336] on p "[DATE]" at bounding box center [491, 342] width 47 height 22
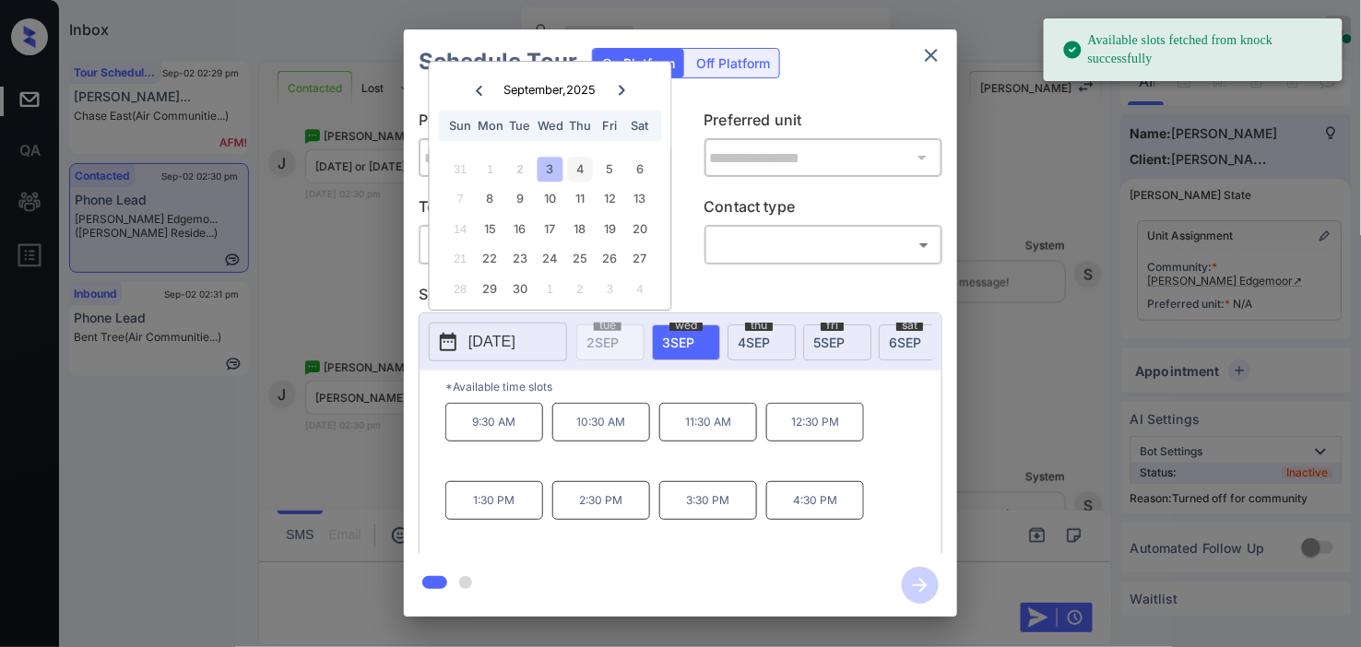
click at [582, 166] on div "4" at bounding box center [580, 169] width 25 height 25
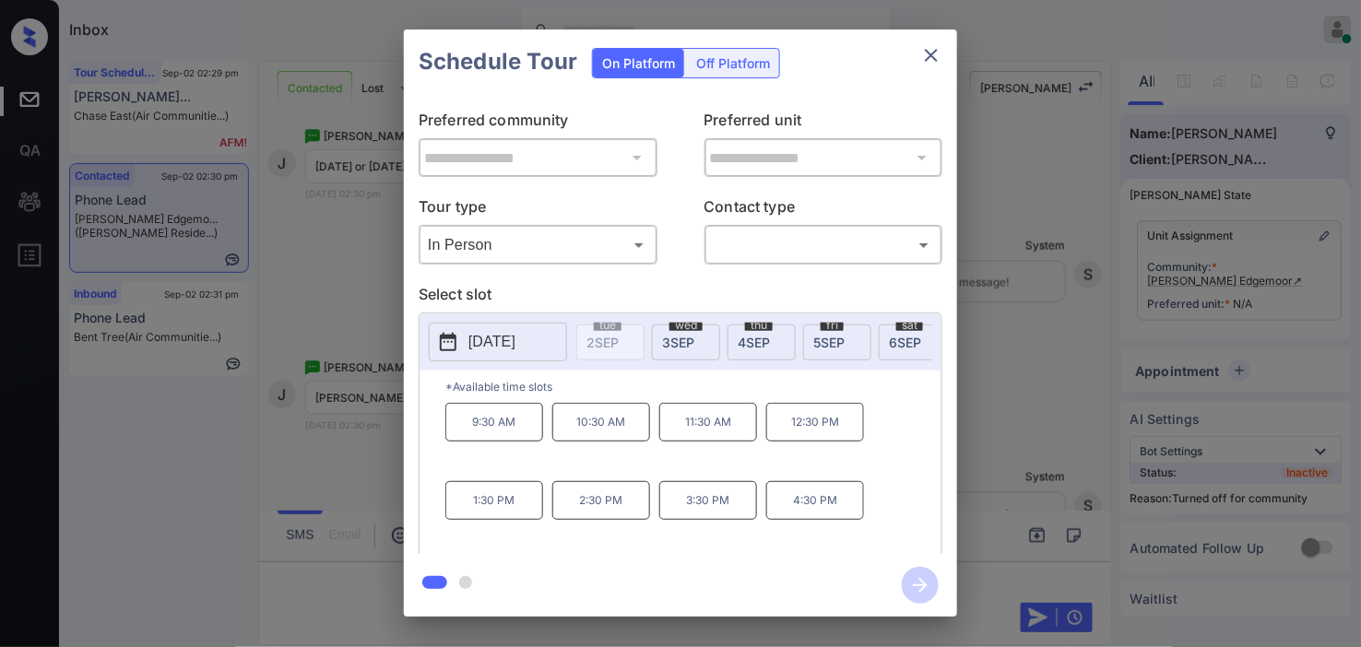
click at [357, 457] on div "**********" at bounding box center [680, 323] width 1361 height 646
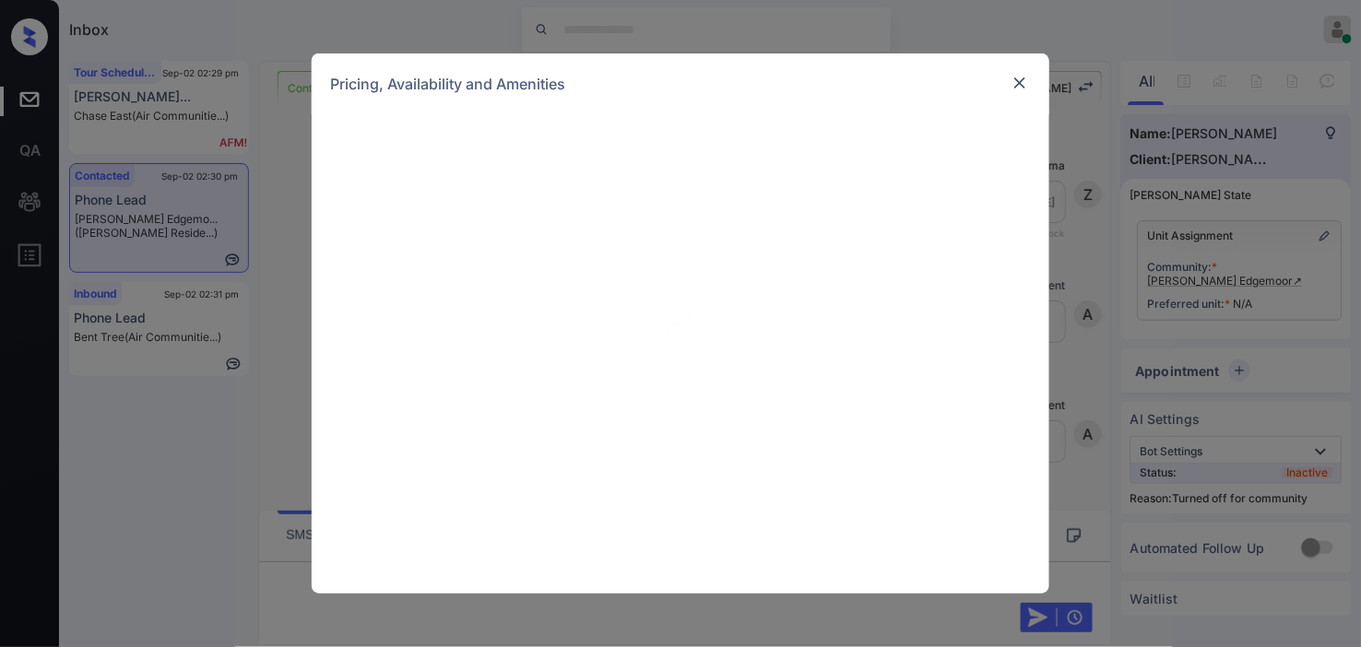
scroll to position [1024, 0]
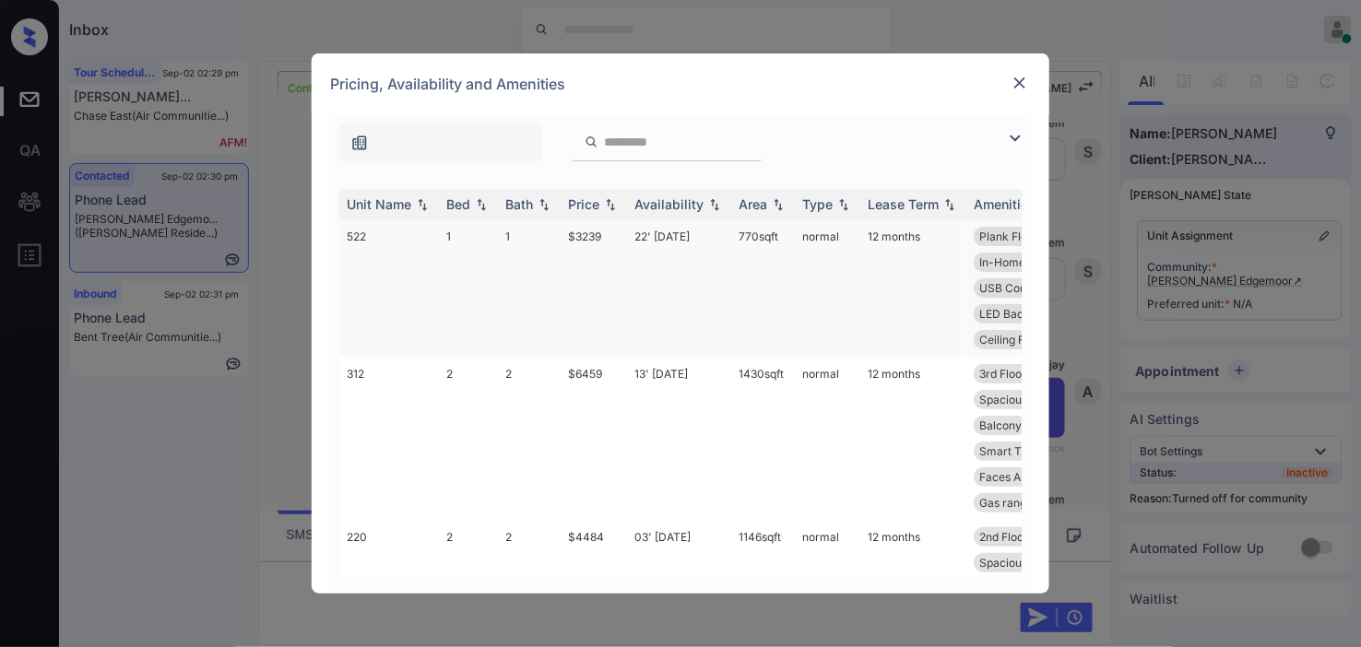
click at [604, 233] on td "$3239" at bounding box center [594, 287] width 66 height 137
drag, startPoint x: 604, startPoint y: 233, endPoint x: 1060, endPoint y: 85, distance: 479.9
click at [616, 229] on td "$3239" at bounding box center [594, 287] width 66 height 137
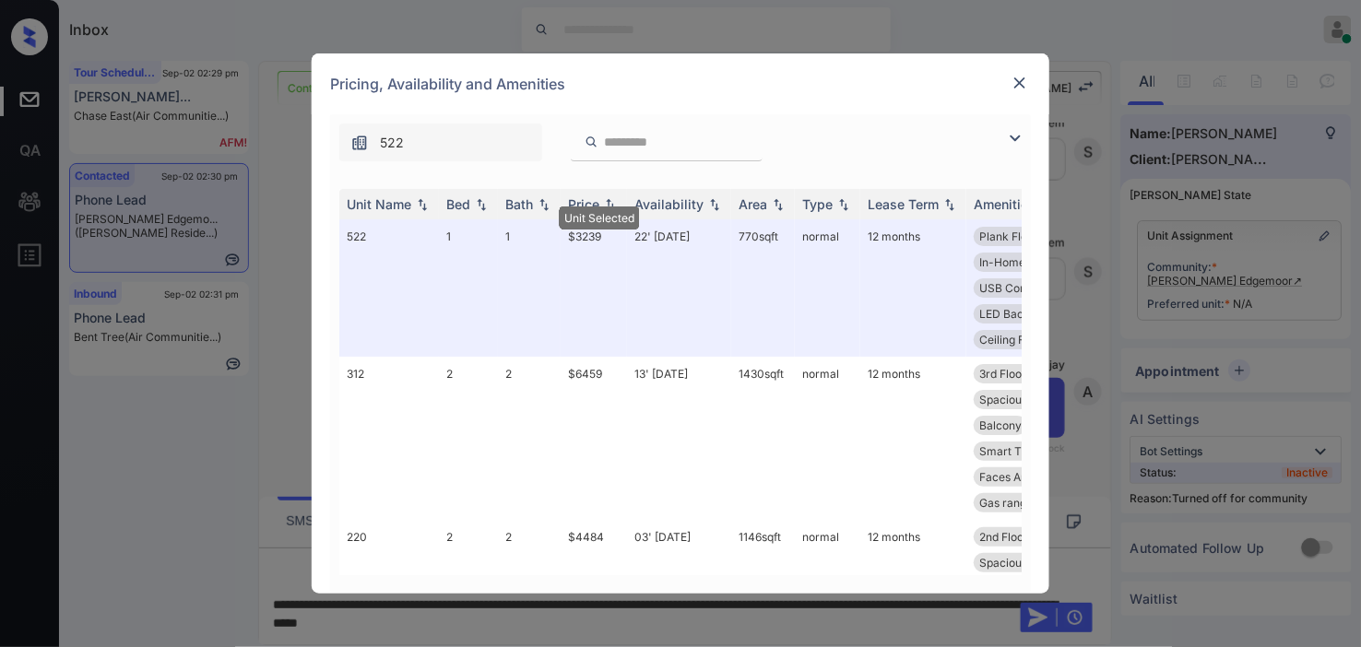
click at [1019, 78] on img at bounding box center [1019, 83] width 18 height 18
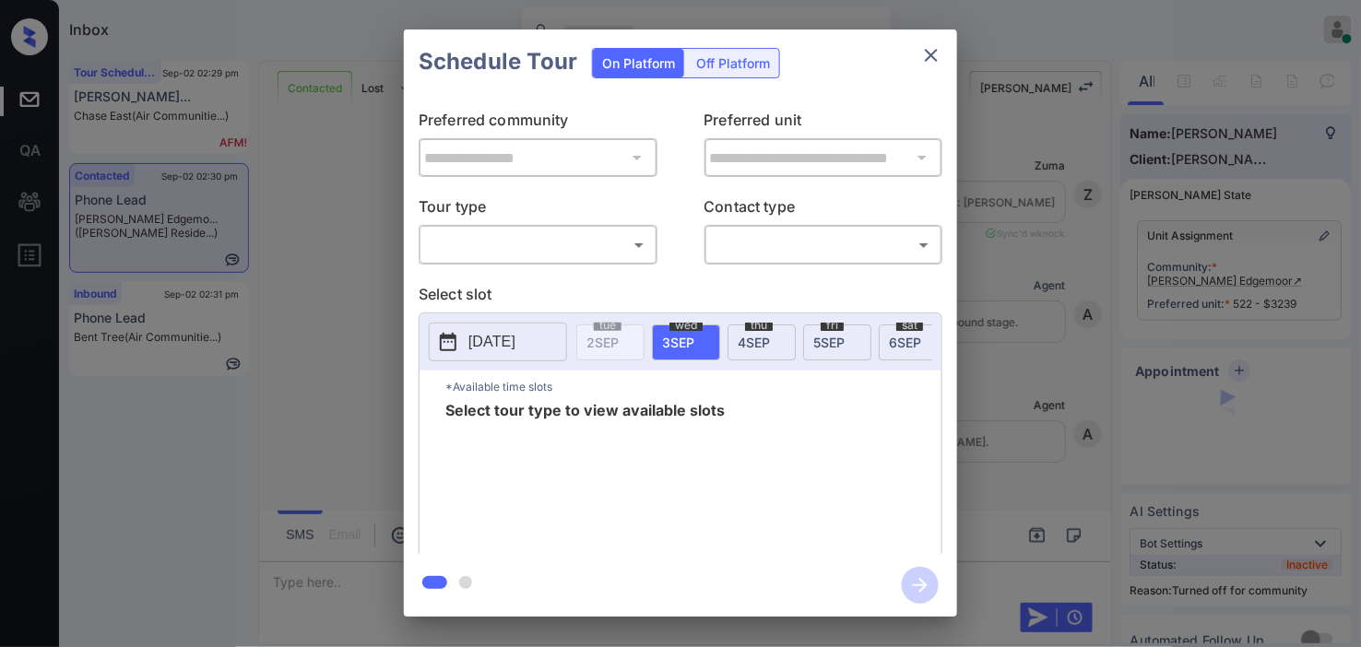
click at [576, 244] on body "Inbox Kristine Capara Online Set yourself offline Set yourself on break Profile…" at bounding box center [680, 323] width 1361 height 647
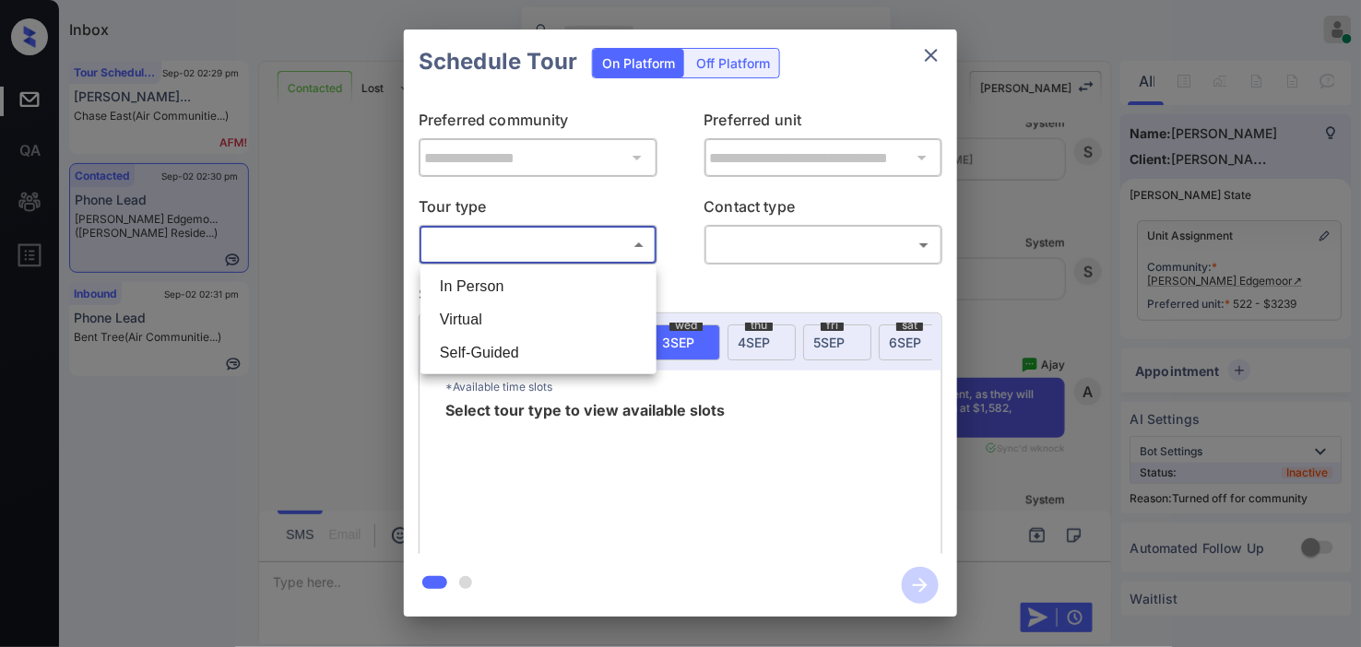
click at [578, 282] on li "In Person" at bounding box center [538, 286] width 227 height 33
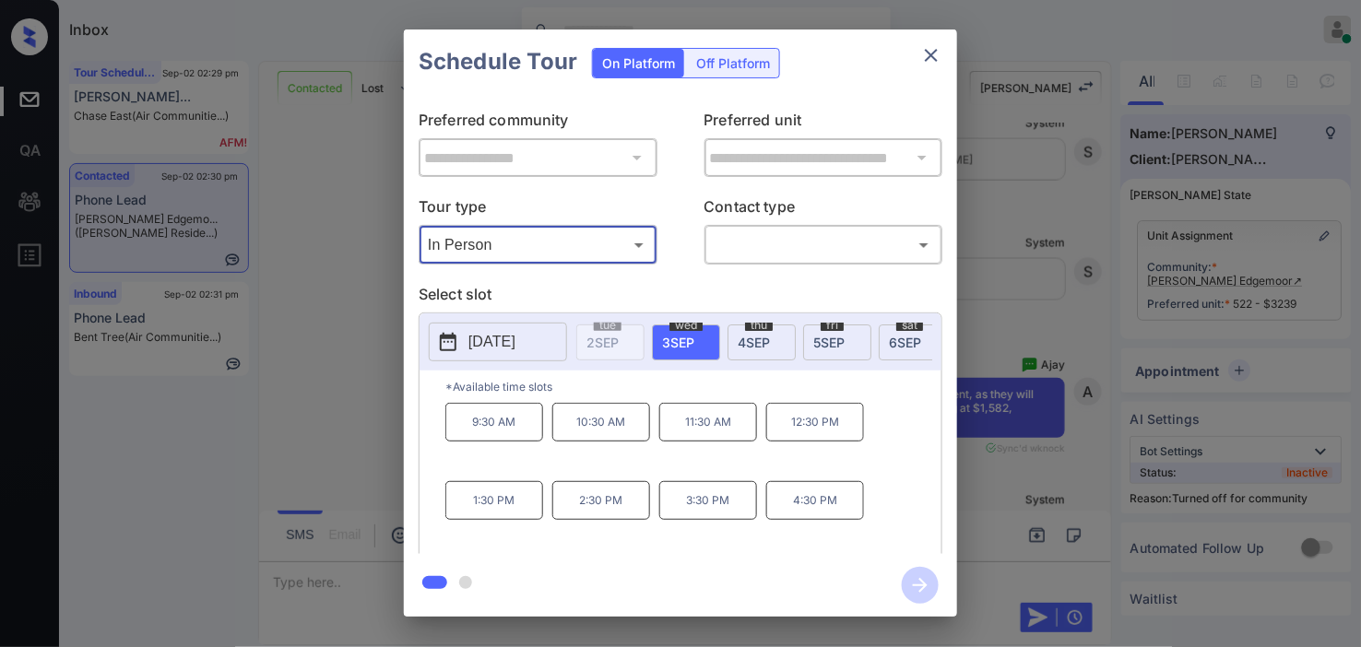
type input "********"
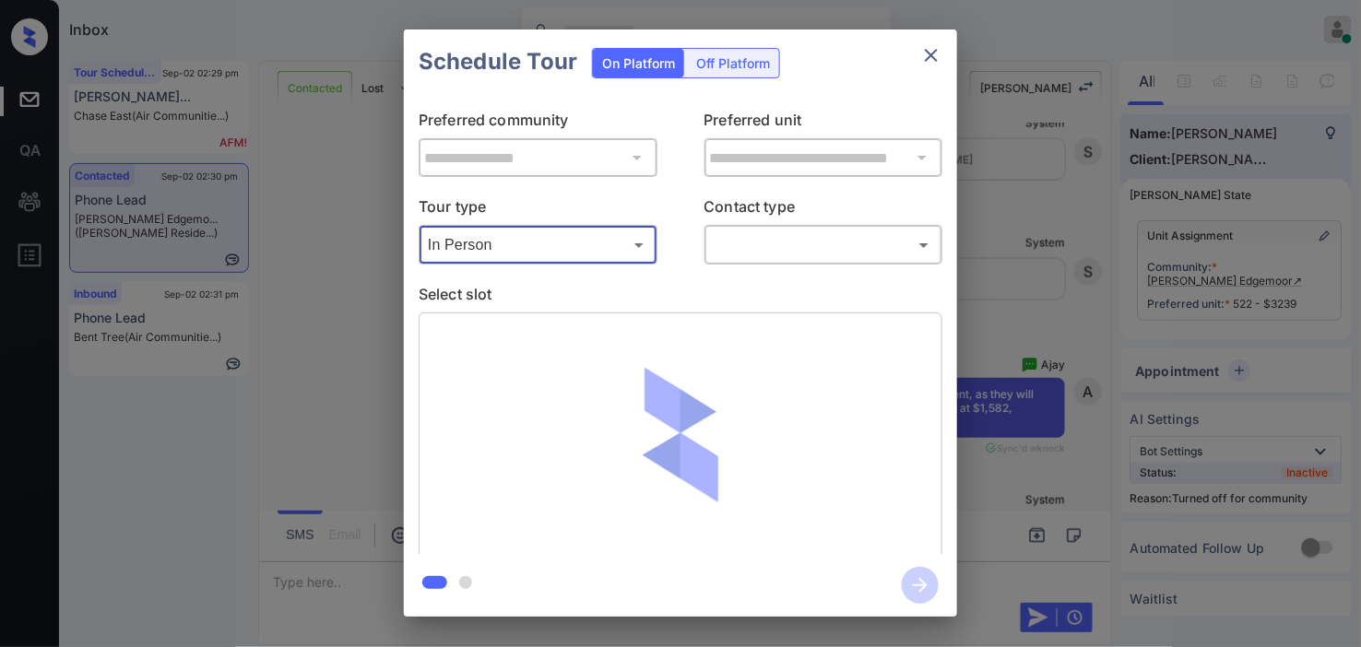
click at [756, 241] on body "Inbox Kristine Capara Online Set yourself offline Set yourself on break Profile…" at bounding box center [680, 323] width 1361 height 647
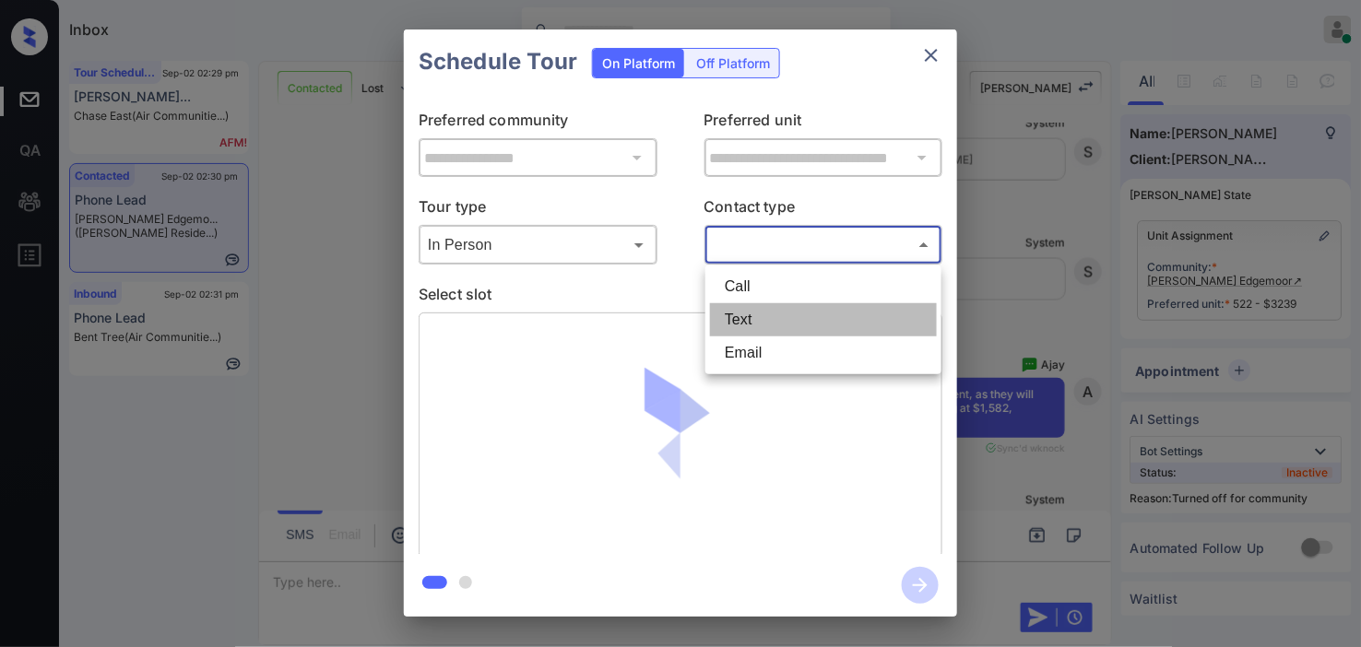
click at [762, 320] on li "Text" at bounding box center [823, 319] width 227 height 33
type input "****"
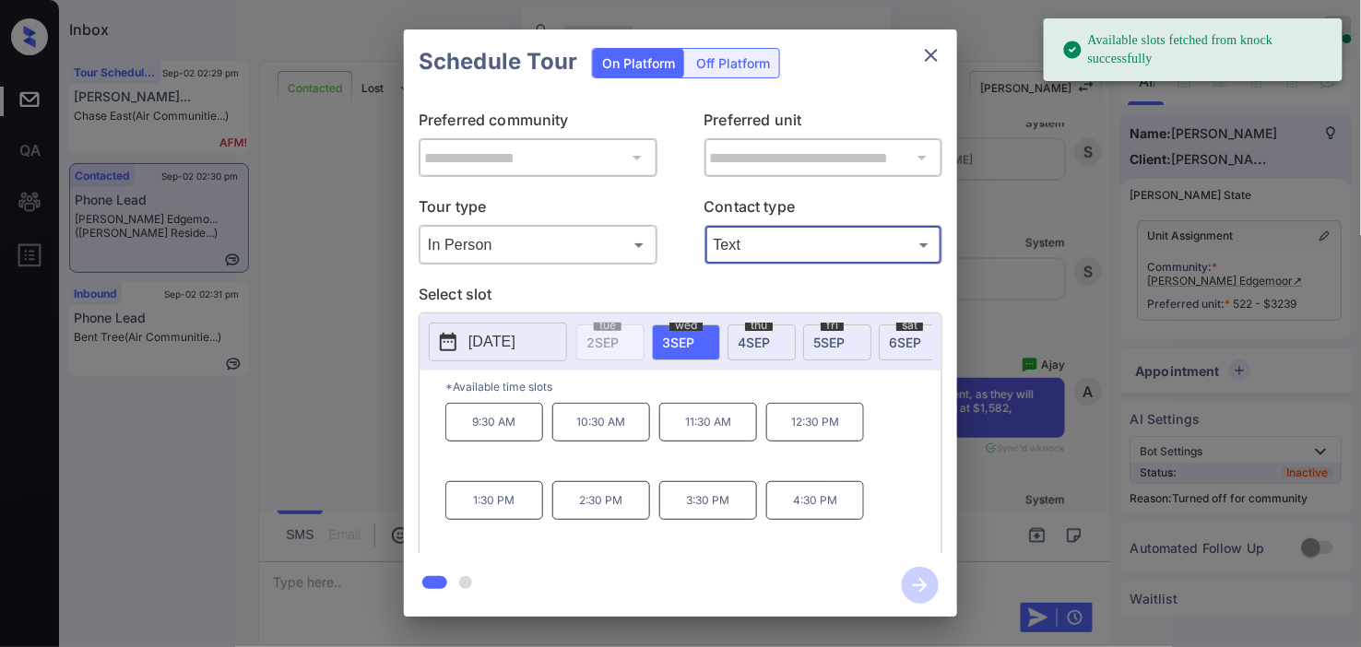
drag, startPoint x: 475, startPoint y: 345, endPoint x: 518, endPoint y: 330, distance: 45.8
click at [479, 344] on p "[DATE]" at bounding box center [491, 342] width 47 height 22
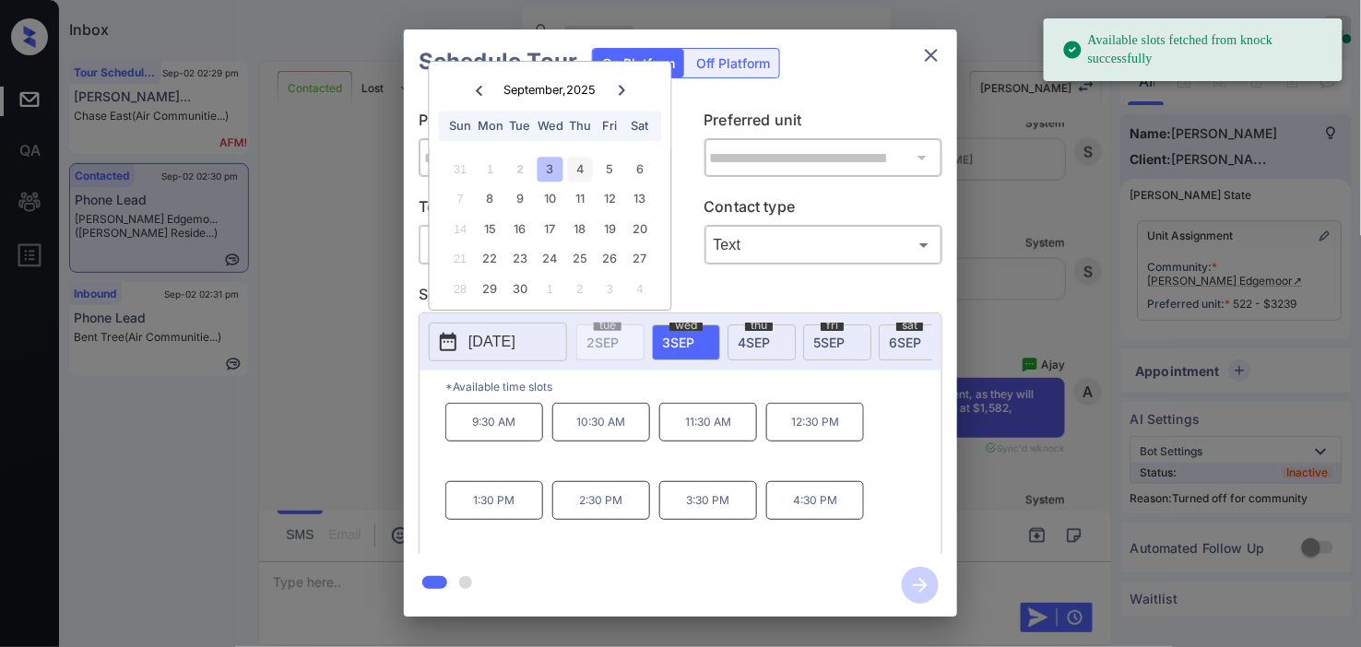
click at [588, 171] on div "4" at bounding box center [580, 169] width 25 height 25
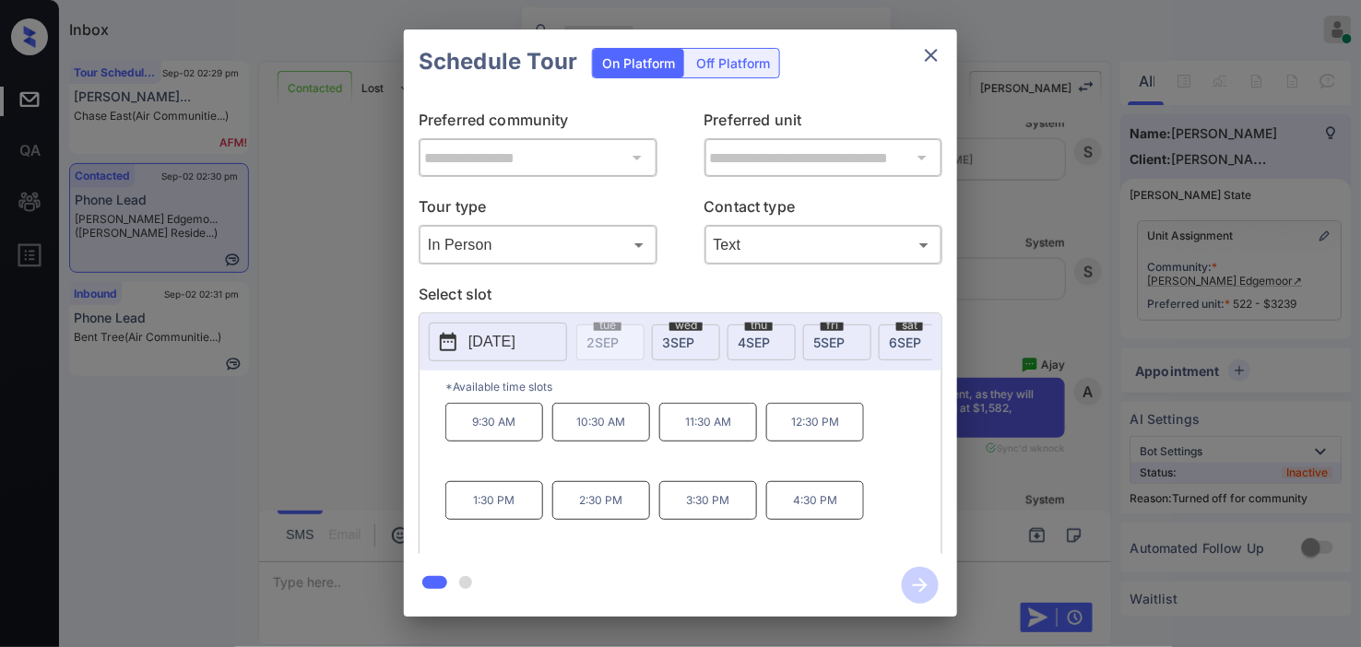
click at [812, 511] on p "4:30 PM" at bounding box center [815, 500] width 98 height 39
click at [927, 582] on icon "button" at bounding box center [920, 585] width 37 height 37
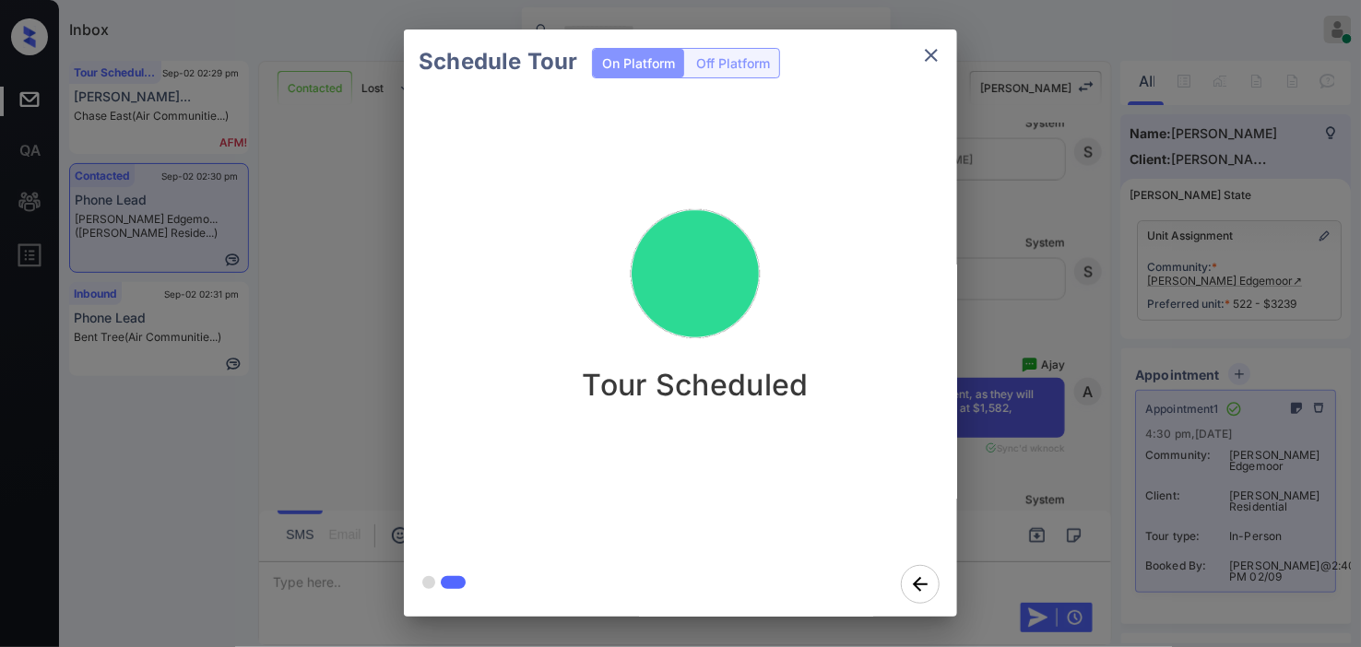
click at [1010, 380] on div "Schedule Tour On Platform Off Platform Tour Scheduled" at bounding box center [680, 323] width 1361 height 646
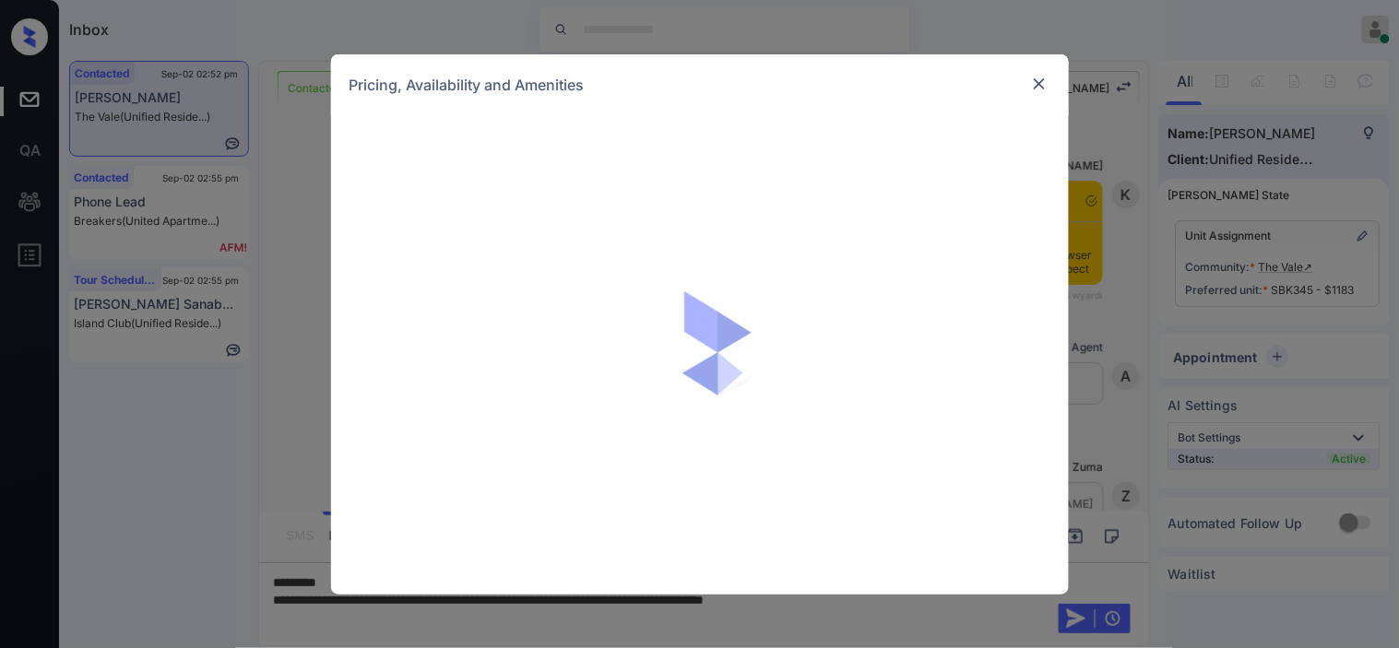
scroll to position [3931, 0]
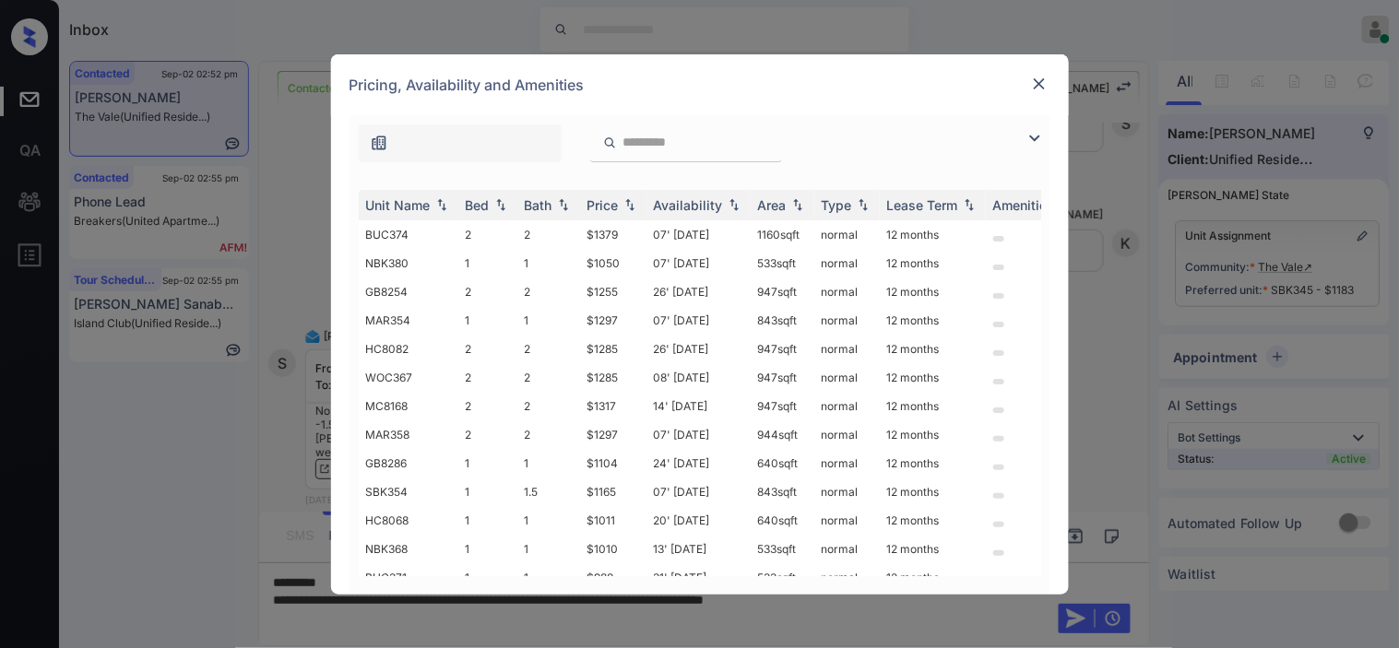
click at [1033, 136] on img at bounding box center [1034, 138] width 22 height 22
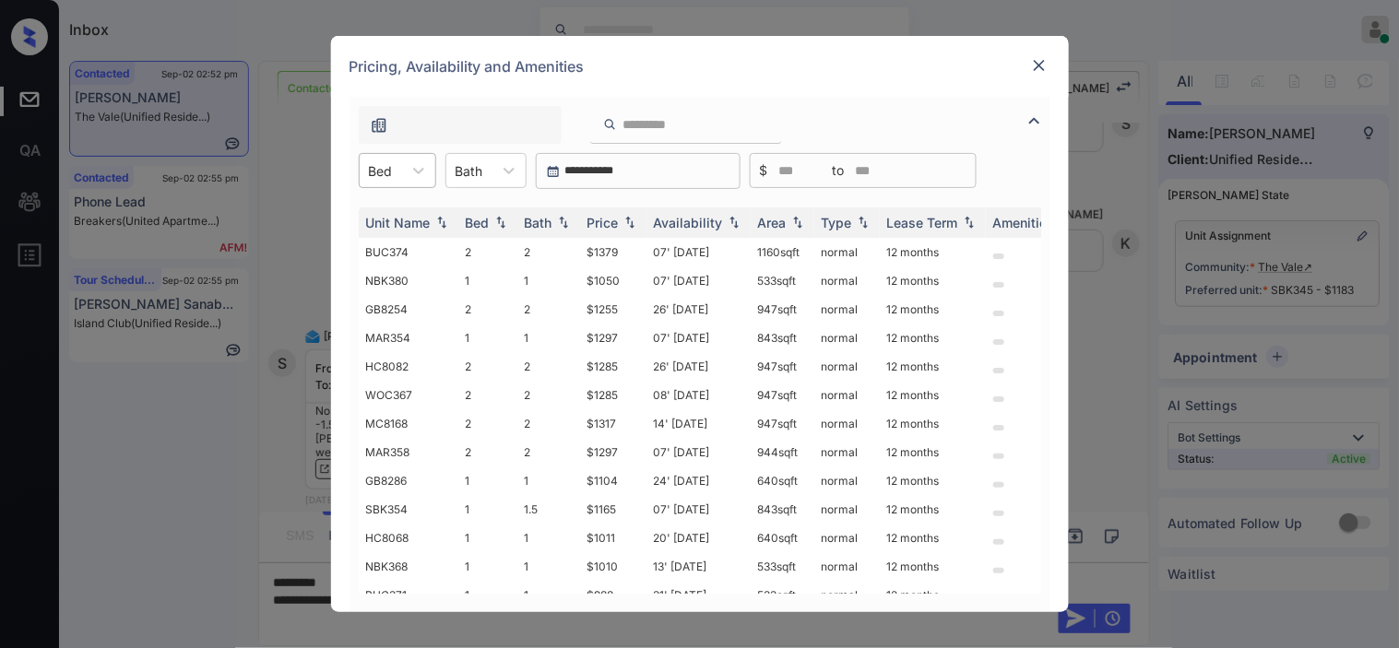
click at [394, 167] on div "Bed" at bounding box center [381, 171] width 42 height 27
click at [388, 225] on div "1" at bounding box center [397, 215] width 77 height 33
click at [632, 224] on img at bounding box center [629, 223] width 18 height 13
click at [632, 224] on img at bounding box center [629, 223] width 18 height 14
drag, startPoint x: 585, startPoint y: 252, endPoint x: 616, endPoint y: 254, distance: 31.4
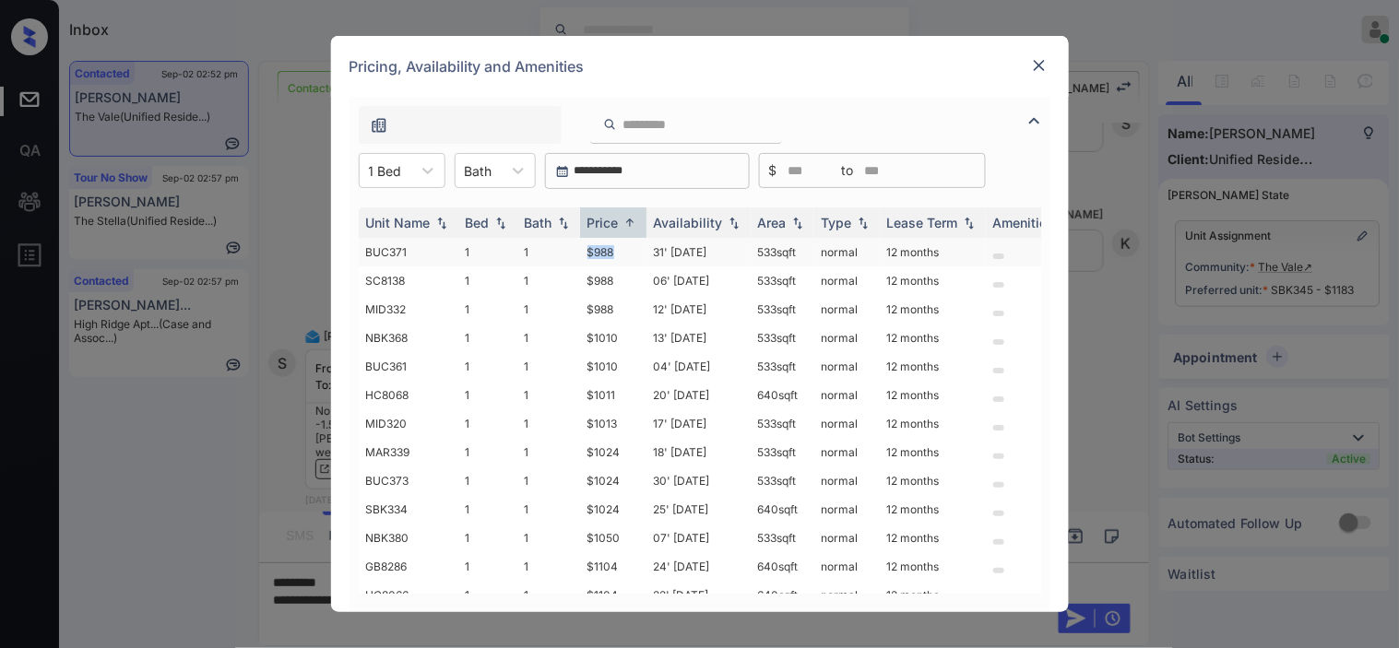
click at [619, 254] on td "$988" at bounding box center [613, 252] width 66 height 29
copy td "$988"
click at [1042, 65] on img at bounding box center [1039, 65] width 18 height 18
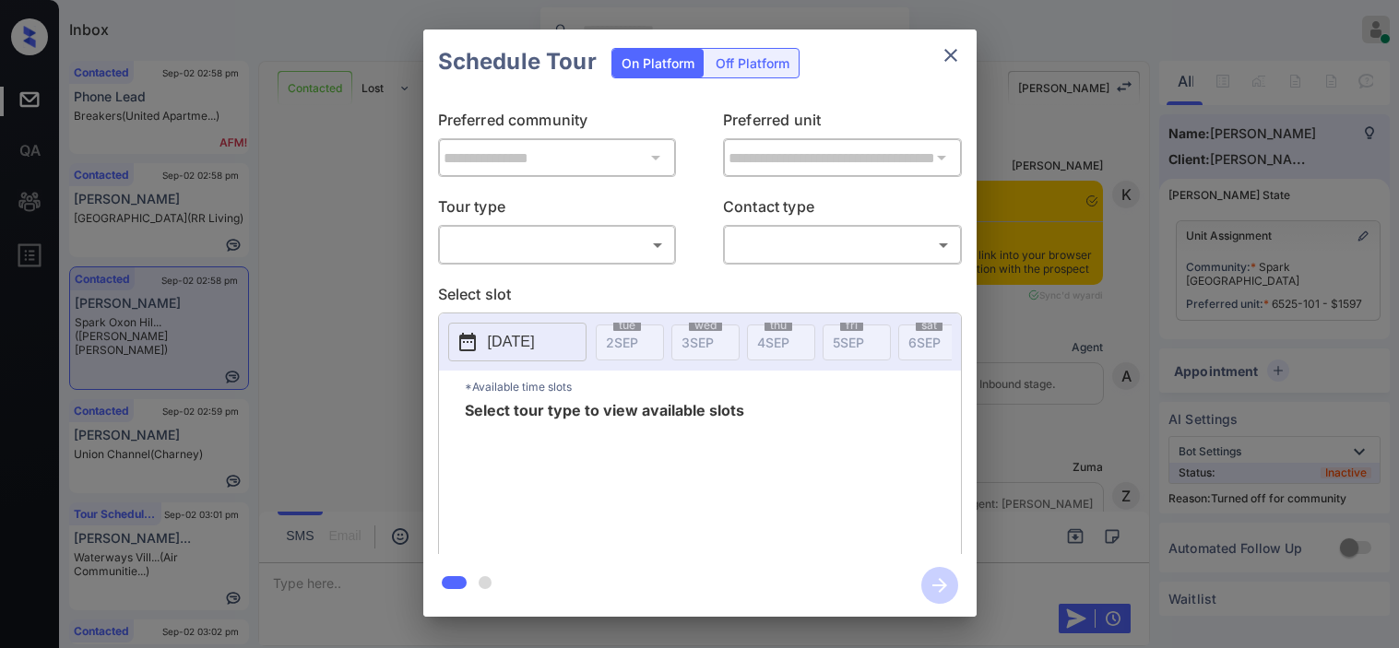
click at [636, 260] on body "Inbox [PERSON_NAME] Online Set yourself offline Set yourself on break Profile S…" at bounding box center [699, 324] width 1399 height 648
type input "********"
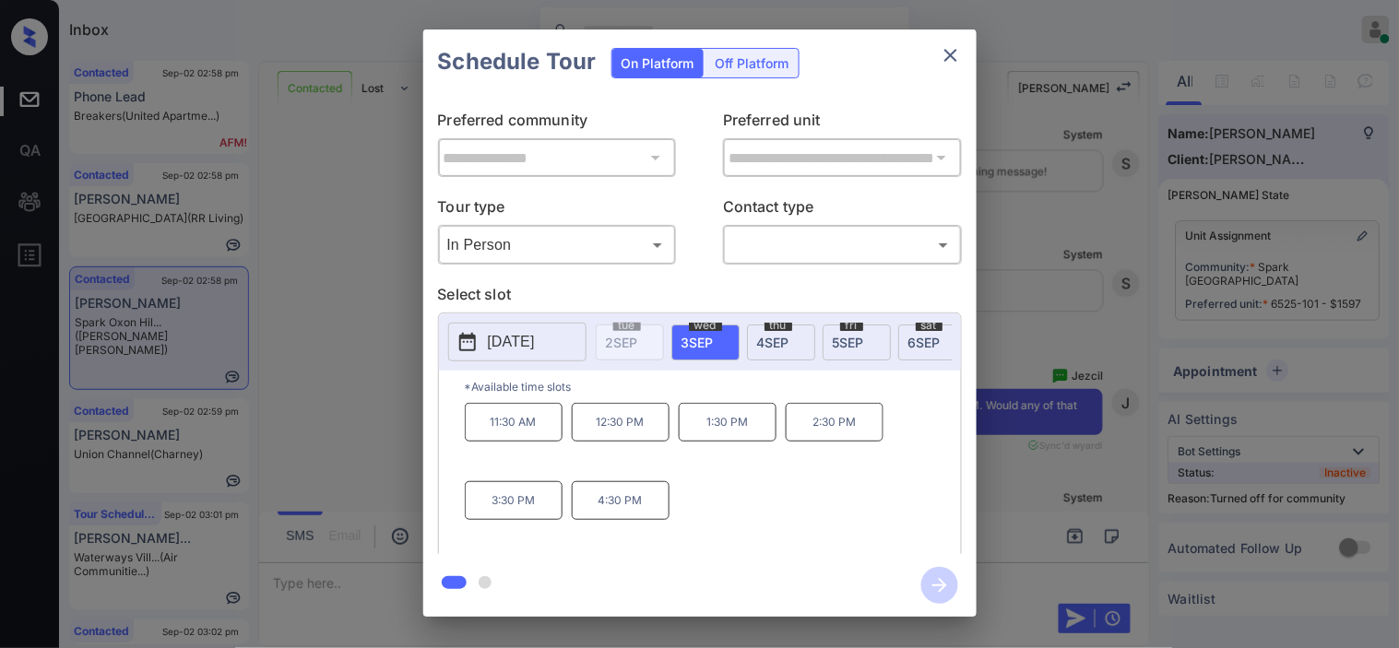
click at [535, 332] on p "[DATE]" at bounding box center [511, 342] width 47 height 22
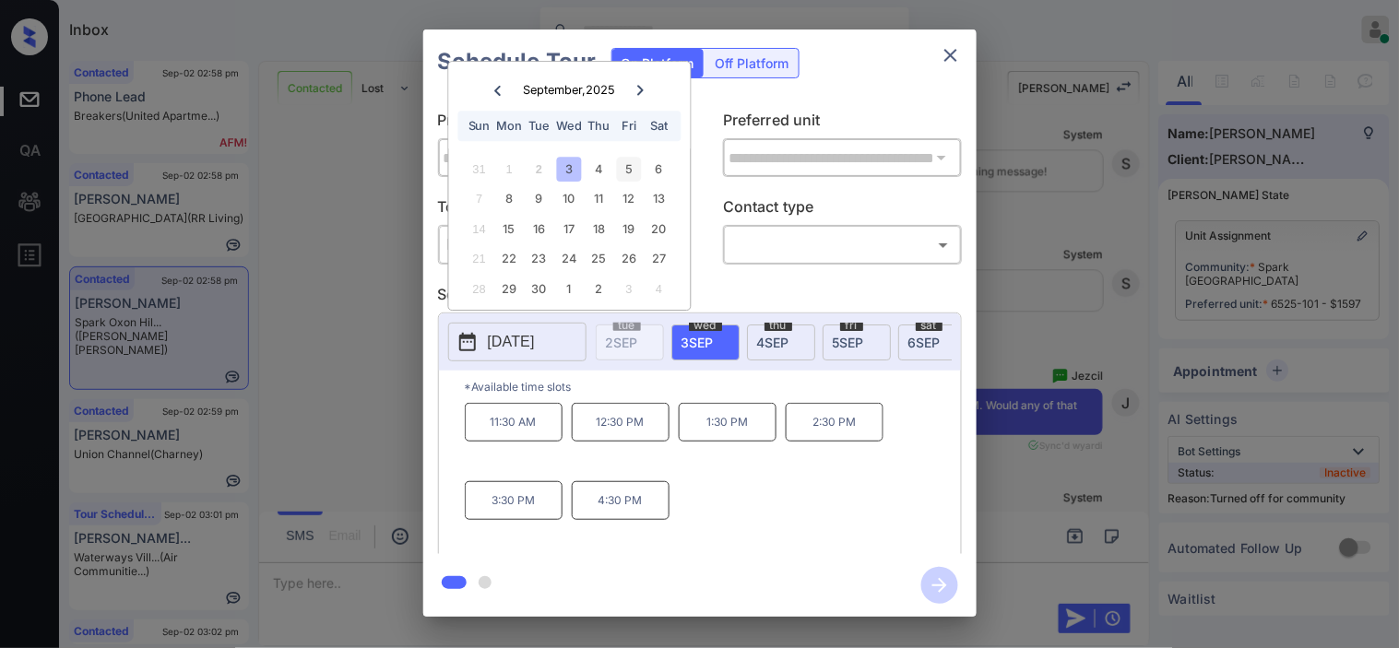
click at [623, 168] on div "5" at bounding box center [629, 169] width 25 height 25
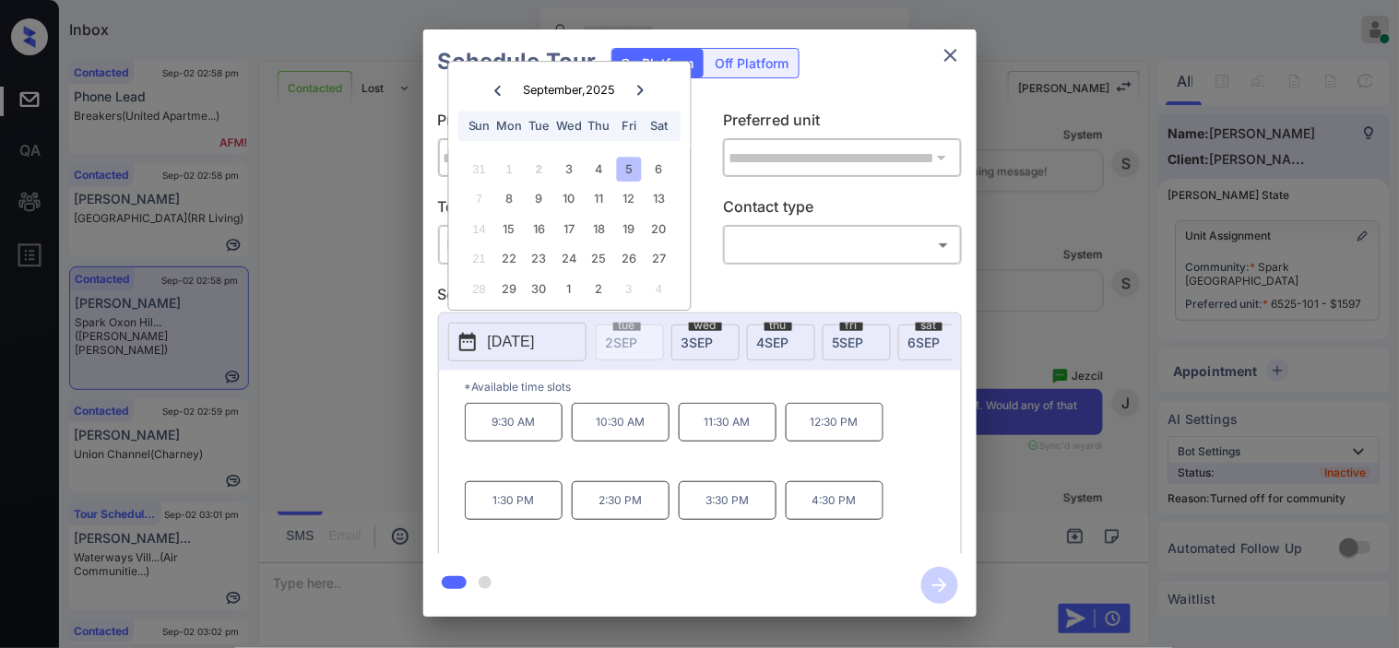
click at [367, 398] on div "**********" at bounding box center [699, 323] width 1399 height 646
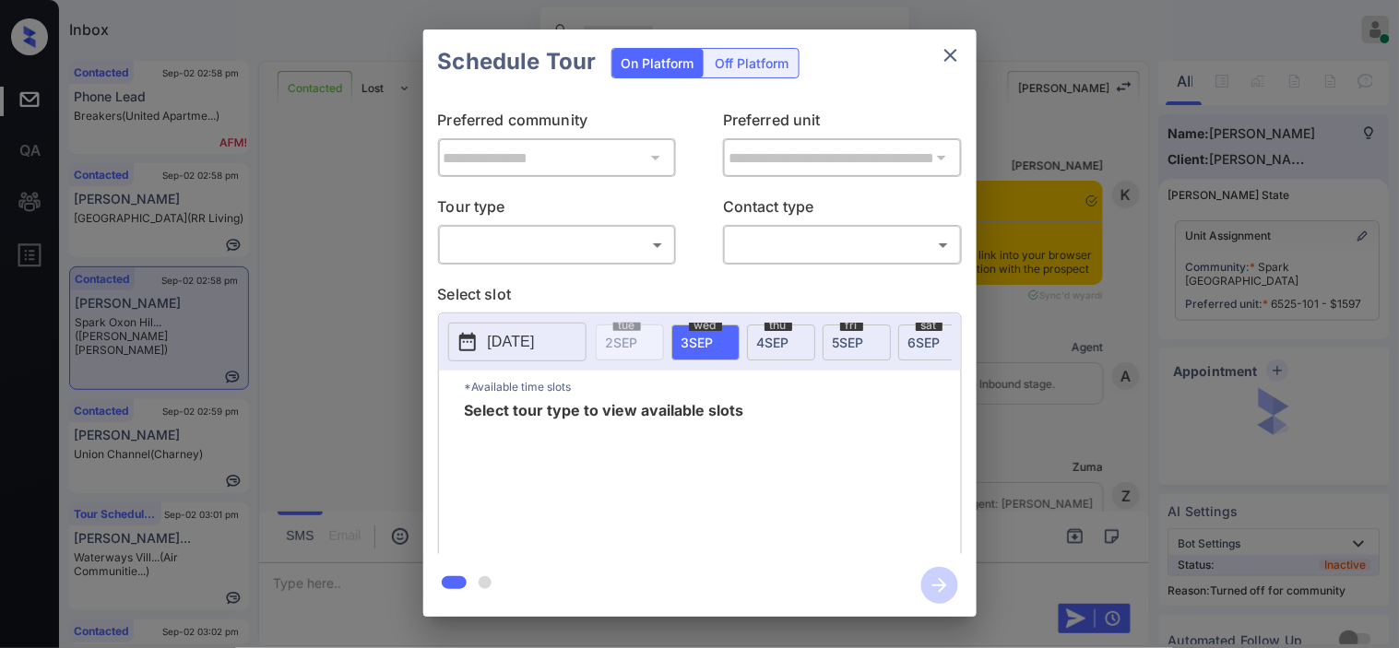
scroll to position [5646, 0]
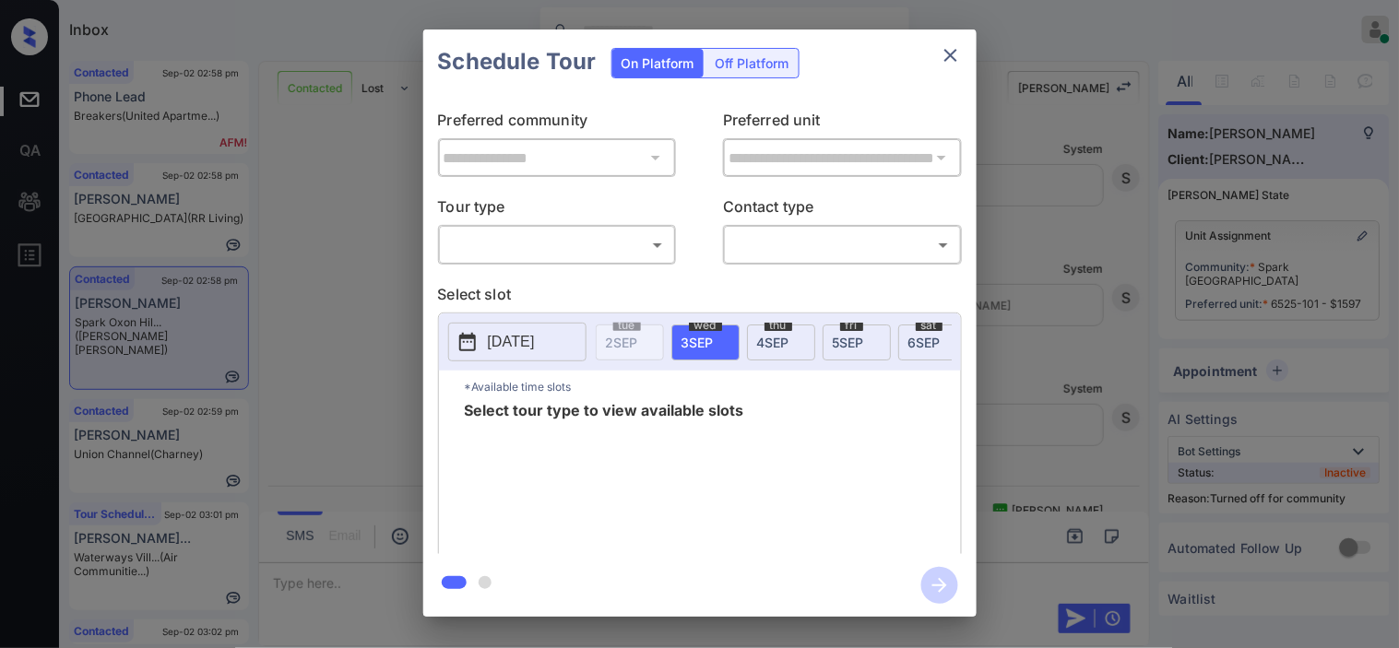
click at [603, 242] on body "Inbox Kristine Capara Online Set yourself offline Set yourself on break Profile…" at bounding box center [699, 324] width 1399 height 648
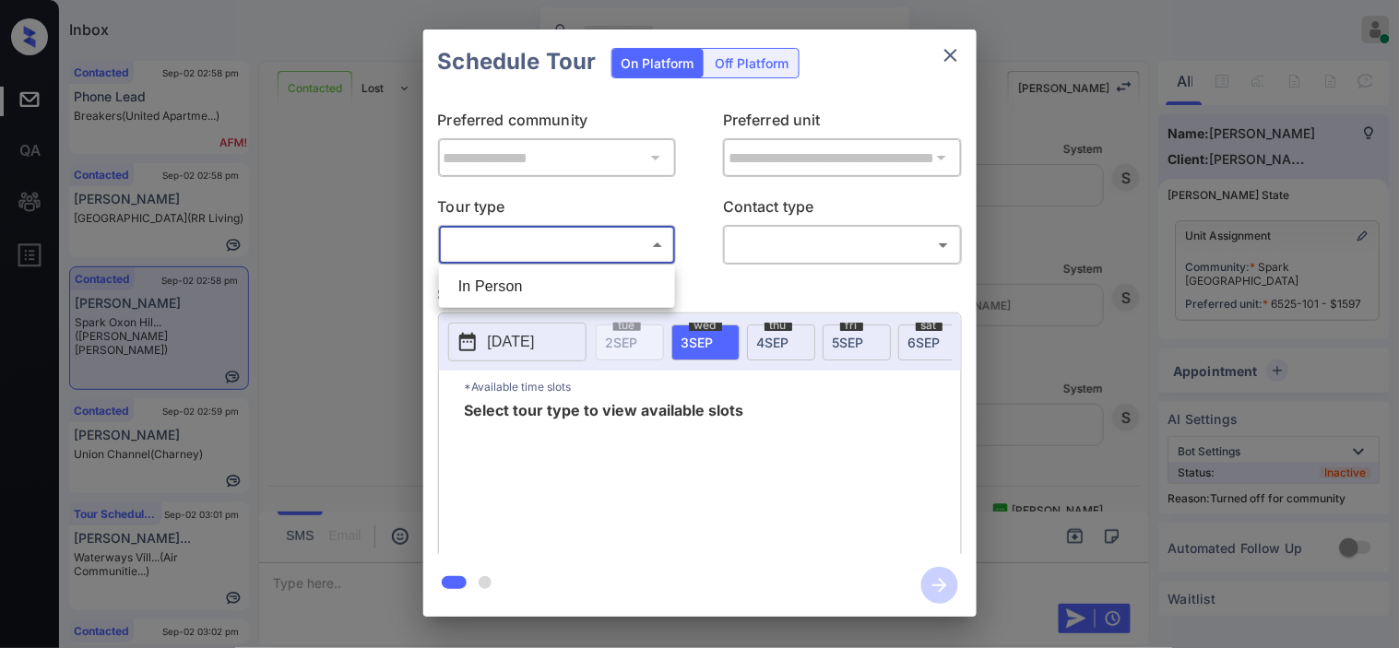
click at [579, 284] on li "In Person" at bounding box center [556, 286] width 227 height 33
type input "********"
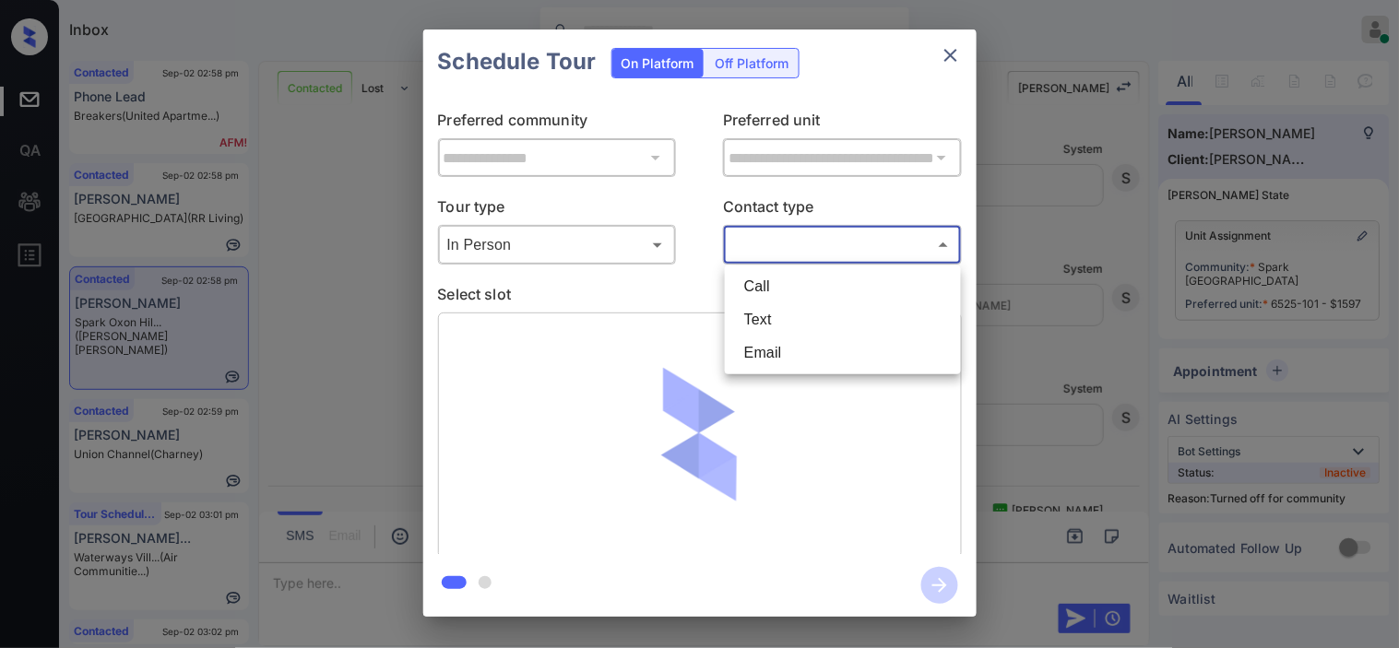
click at [773, 255] on body "Inbox Kristine Capara Online Set yourself offline Set yourself on break Profile…" at bounding box center [699, 324] width 1399 height 648
click at [761, 321] on li "Text" at bounding box center [842, 319] width 227 height 33
type input "****"
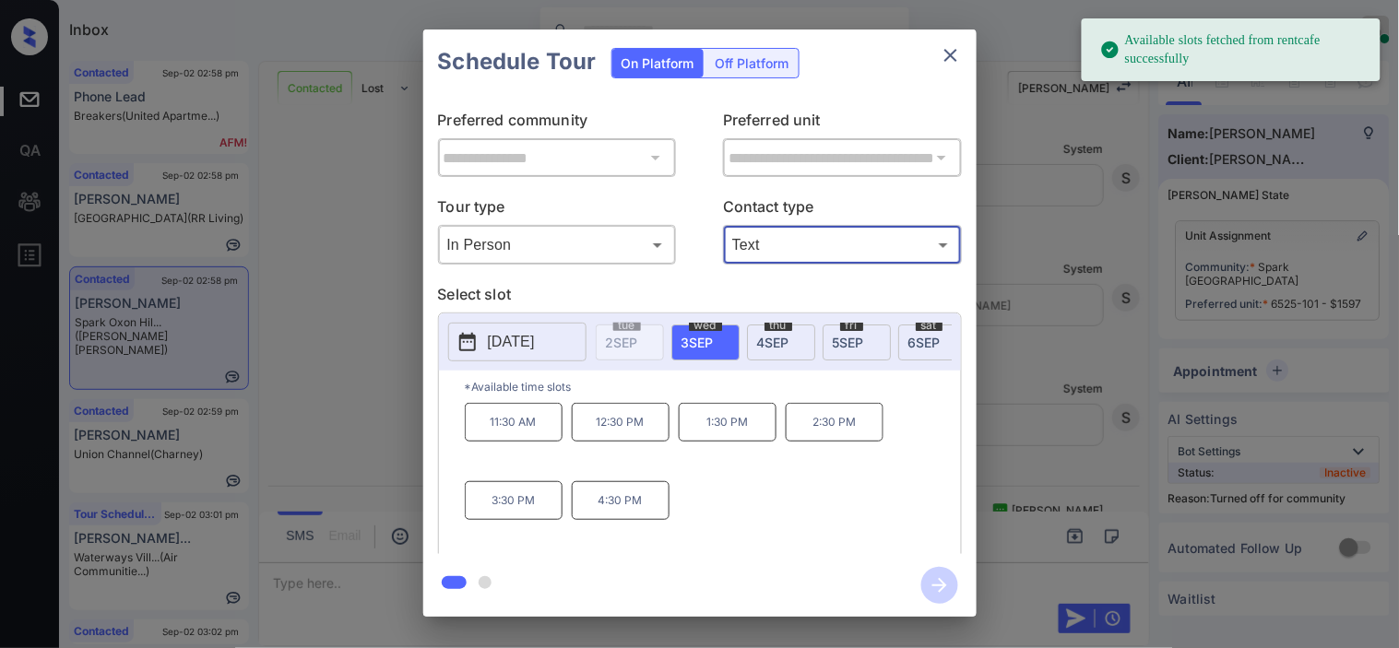
click at [485, 342] on button "[DATE]" at bounding box center [517, 342] width 138 height 39
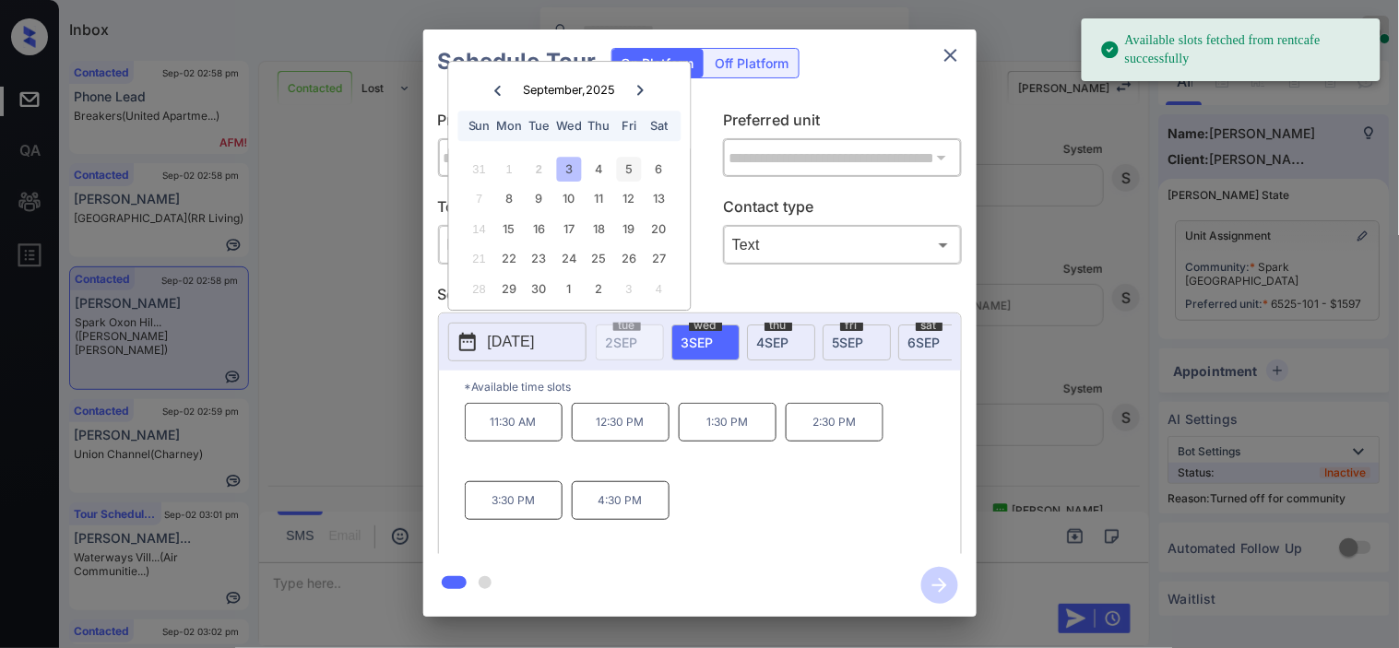
click at [625, 170] on div "5" at bounding box center [629, 169] width 25 height 25
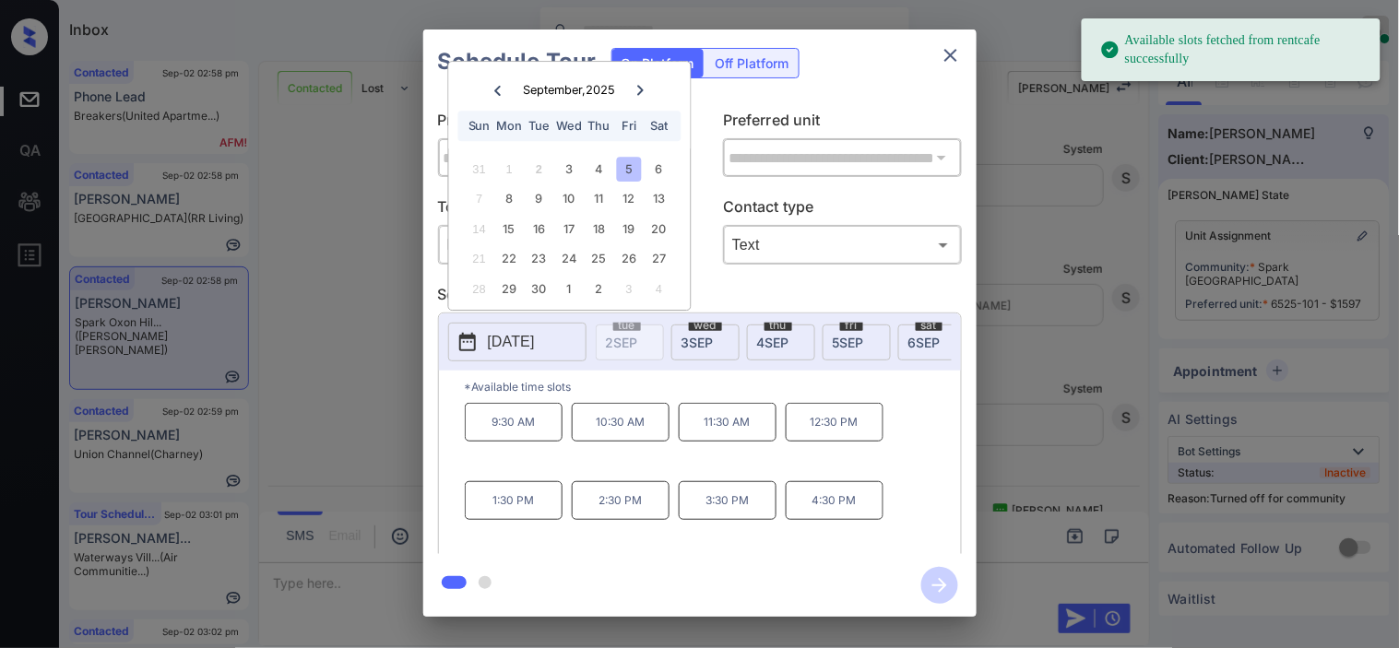
click at [619, 520] on p "2:30 PM" at bounding box center [621, 500] width 98 height 39
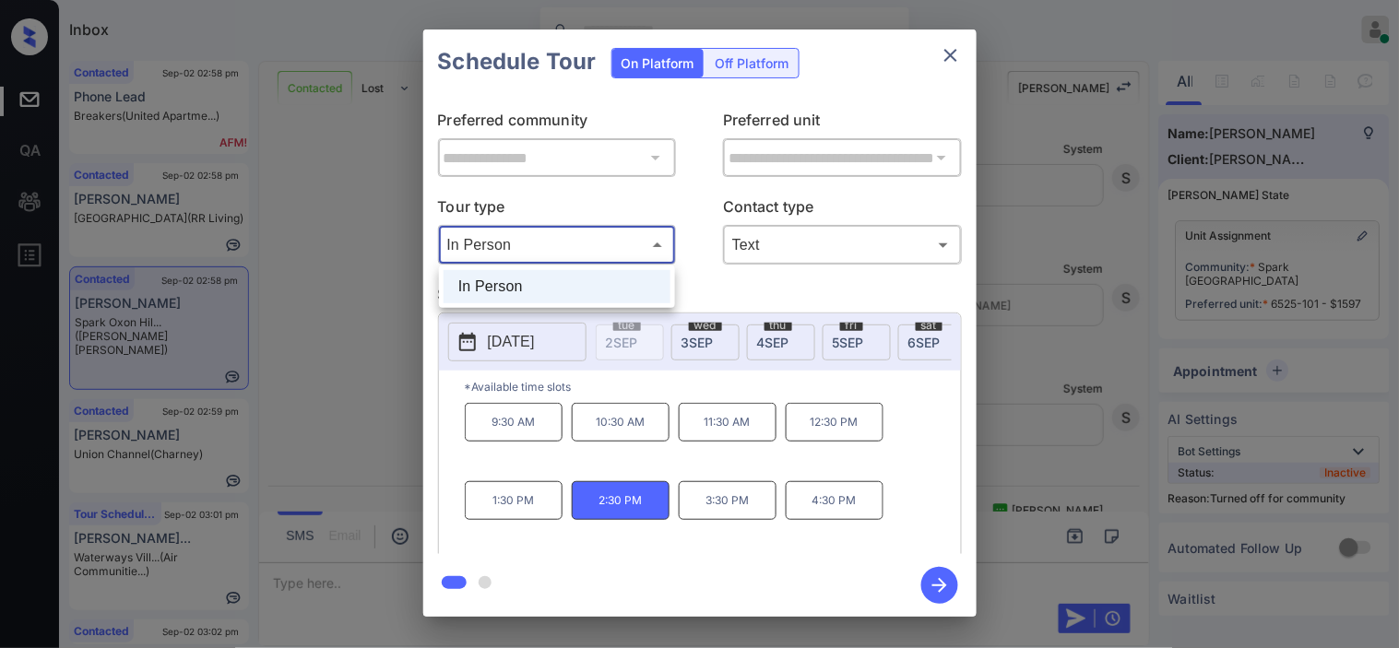
click at [615, 242] on body "Inbox Kristine Capara Online Set yourself offline Set yourself on break Profile…" at bounding box center [699, 324] width 1399 height 648
click at [934, 593] on div at bounding box center [699, 324] width 1399 height 648
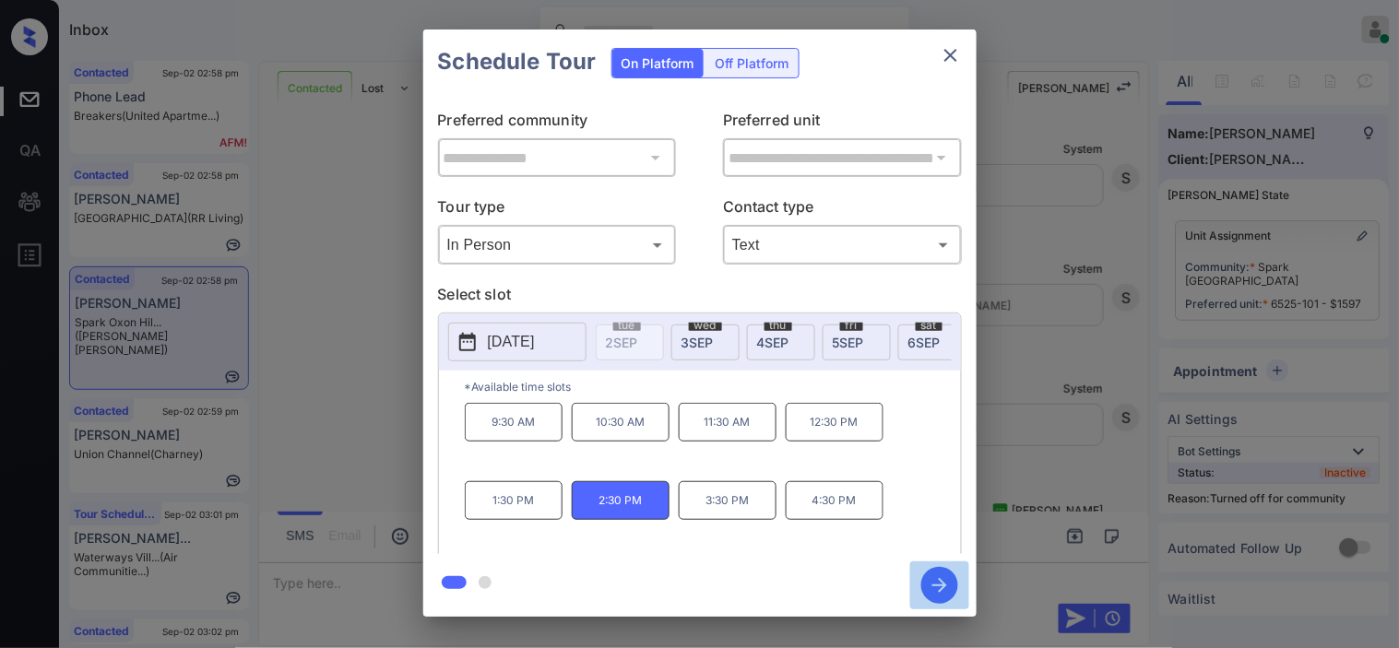
click at [945, 570] on icon "button" at bounding box center [939, 585] width 37 height 37
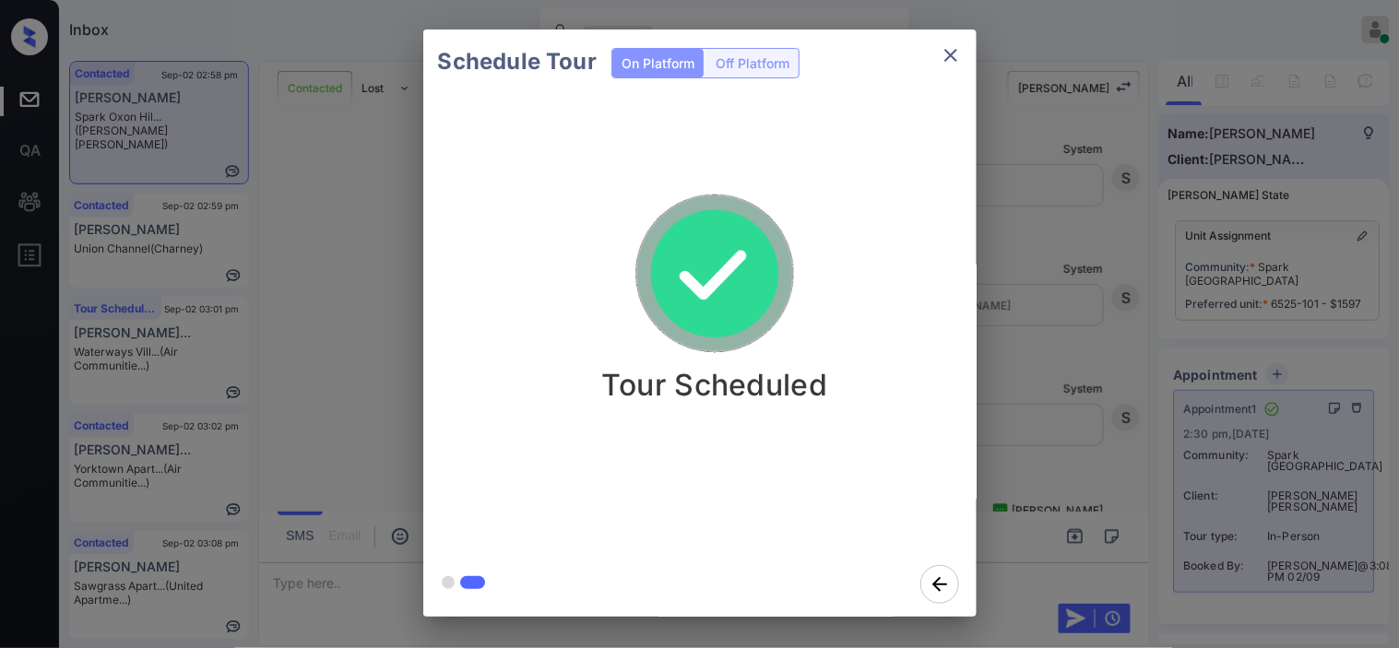
click at [1018, 316] on div "Schedule Tour On Platform Off Platform Tour Scheduled" at bounding box center [699, 323] width 1399 height 646
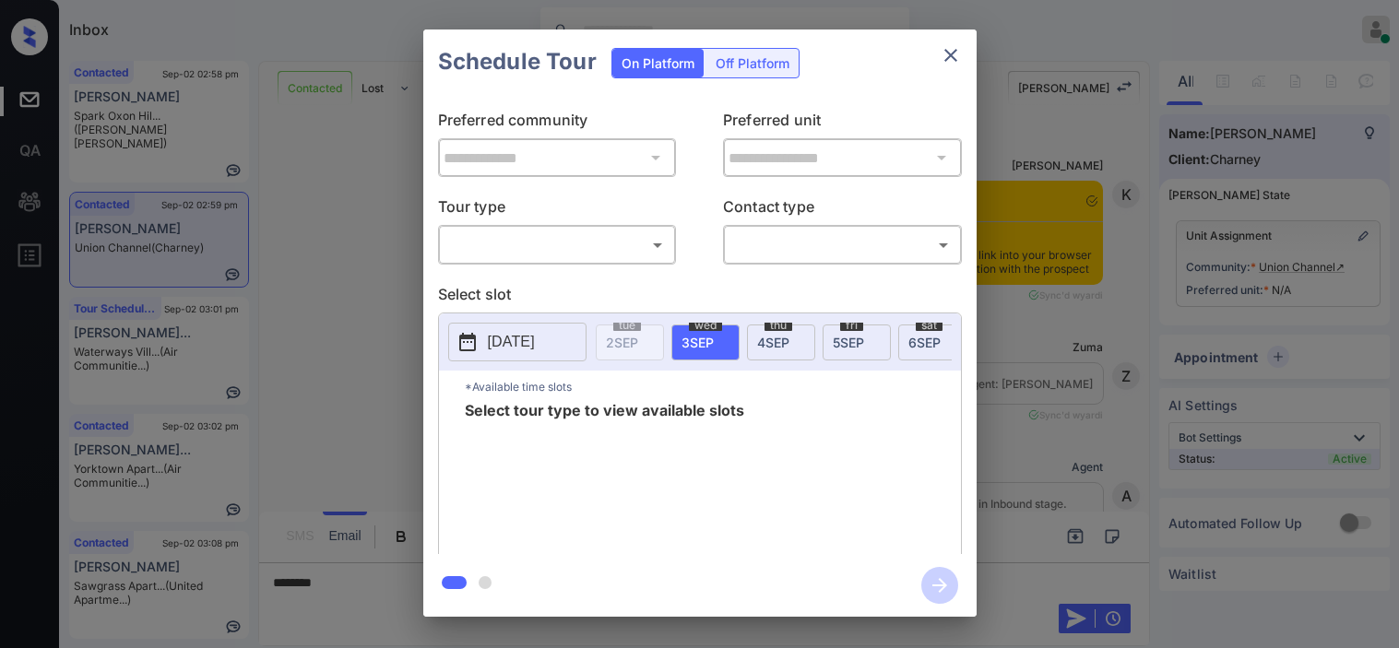
click at [518, 254] on body "Inbox [PERSON_NAME] Online Set yourself offline Set yourself on break Profile S…" at bounding box center [699, 324] width 1399 height 648
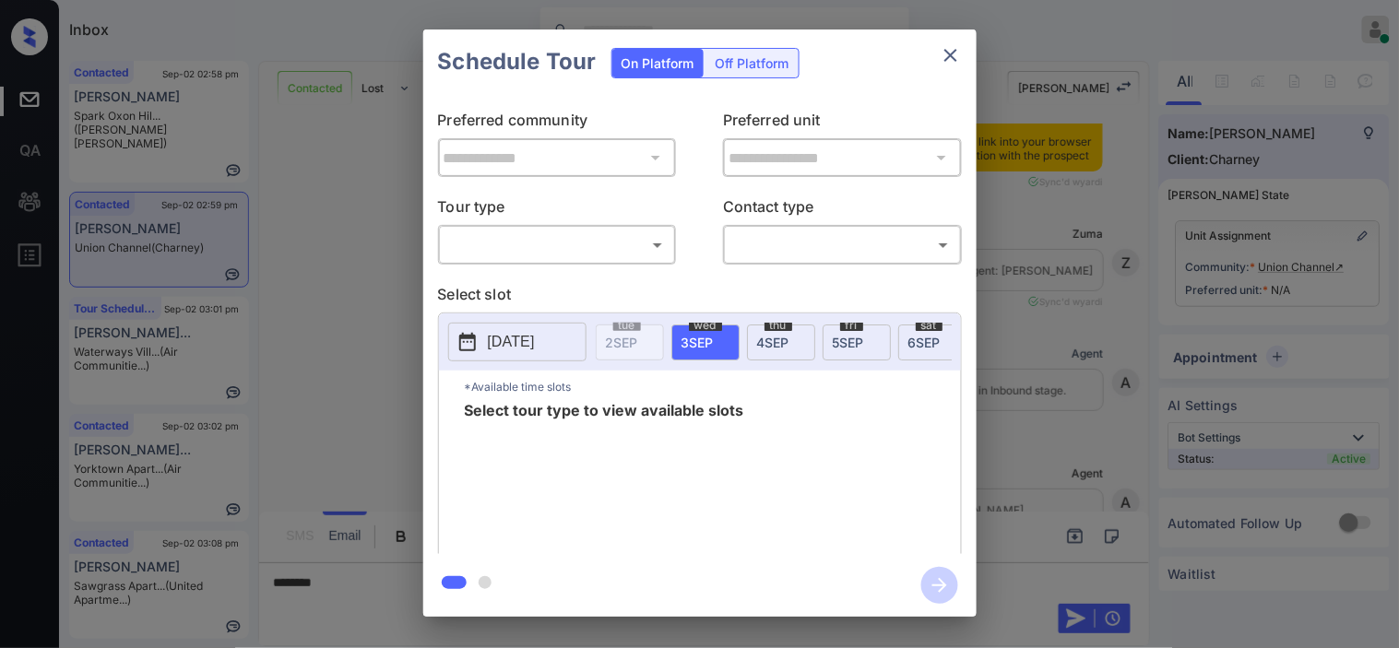
type input "********"
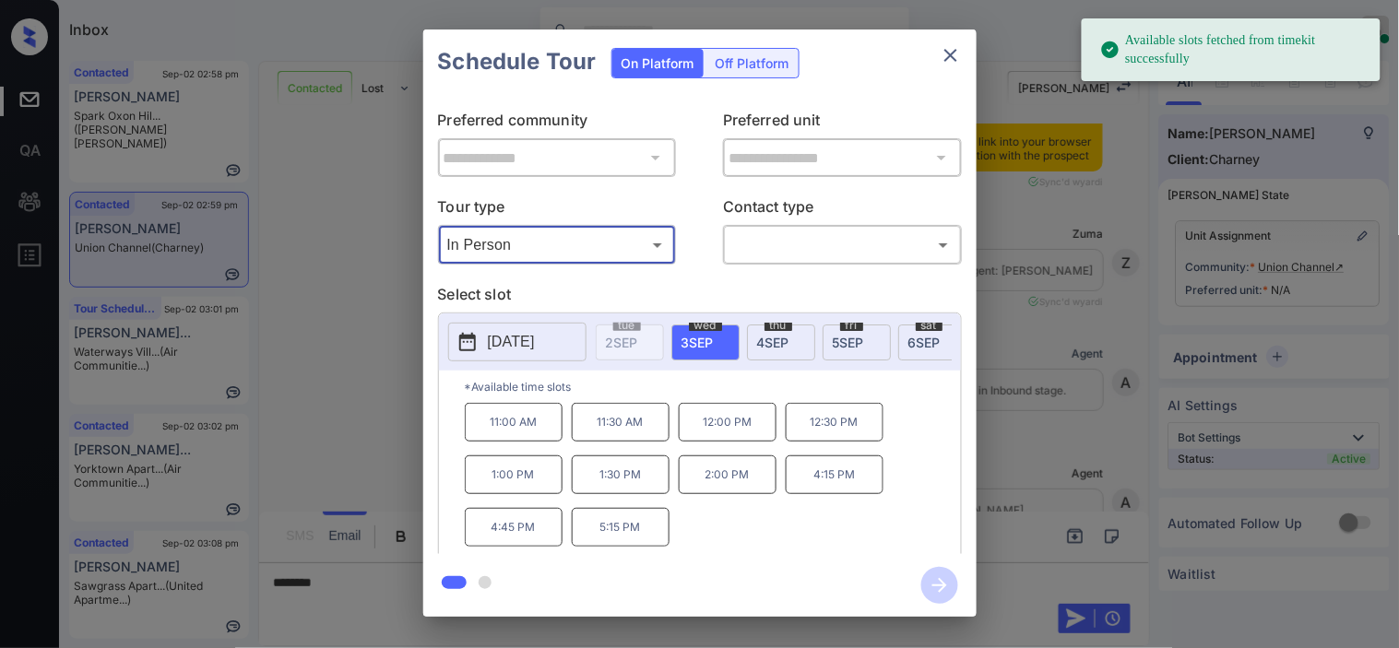
click at [484, 334] on button "[DATE]" at bounding box center [517, 342] width 138 height 39
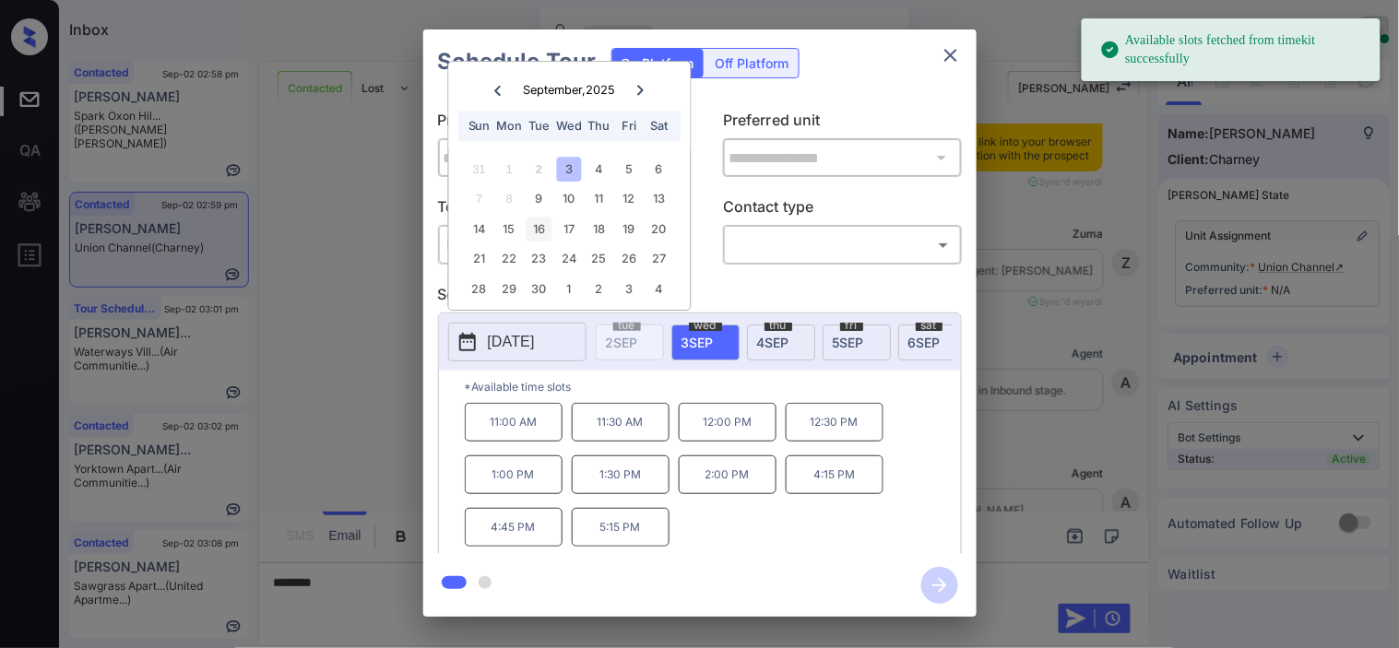
click at [537, 234] on div "16" at bounding box center [538, 229] width 25 height 25
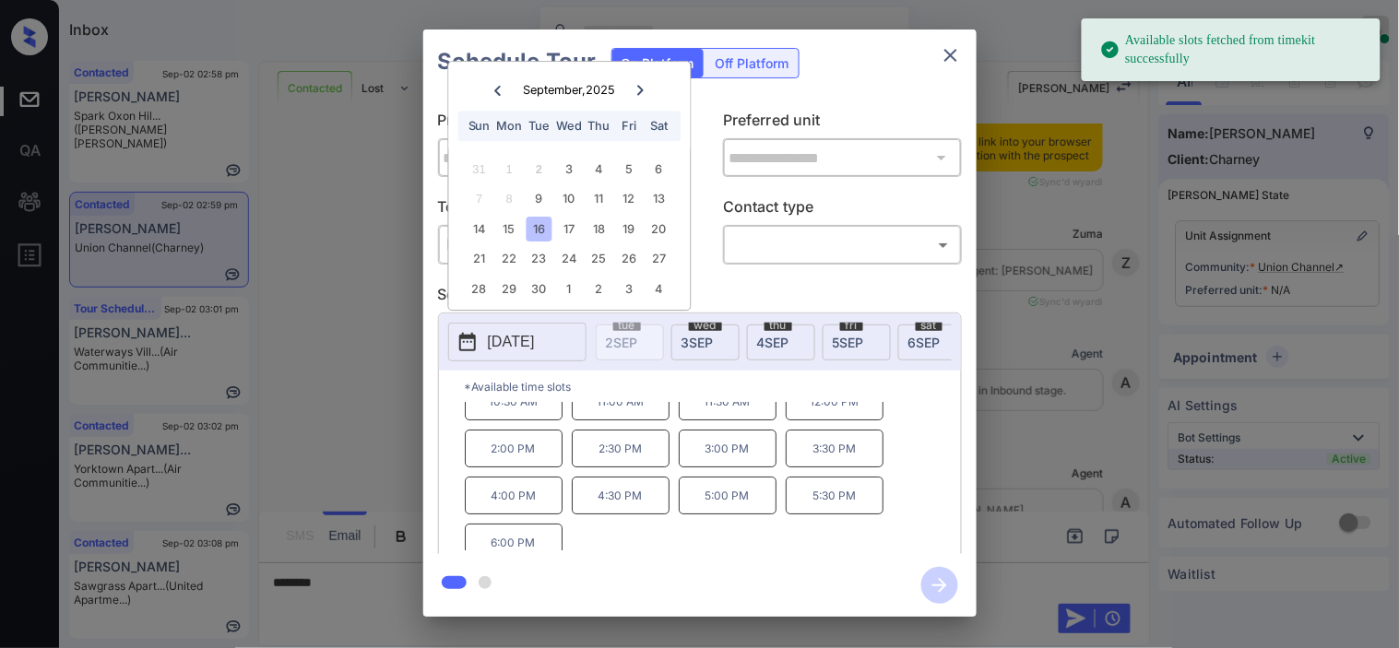
scroll to position [31, 0]
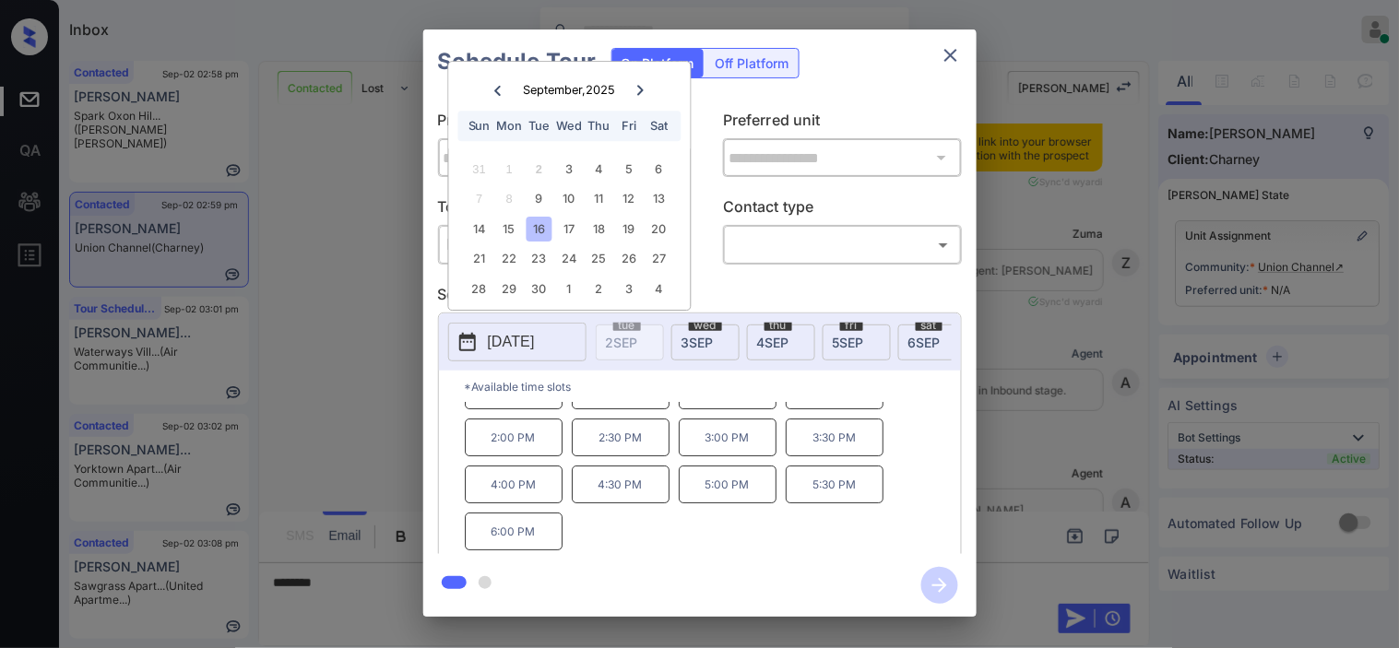
click at [401, 420] on div "**********" at bounding box center [699, 323] width 1399 height 646
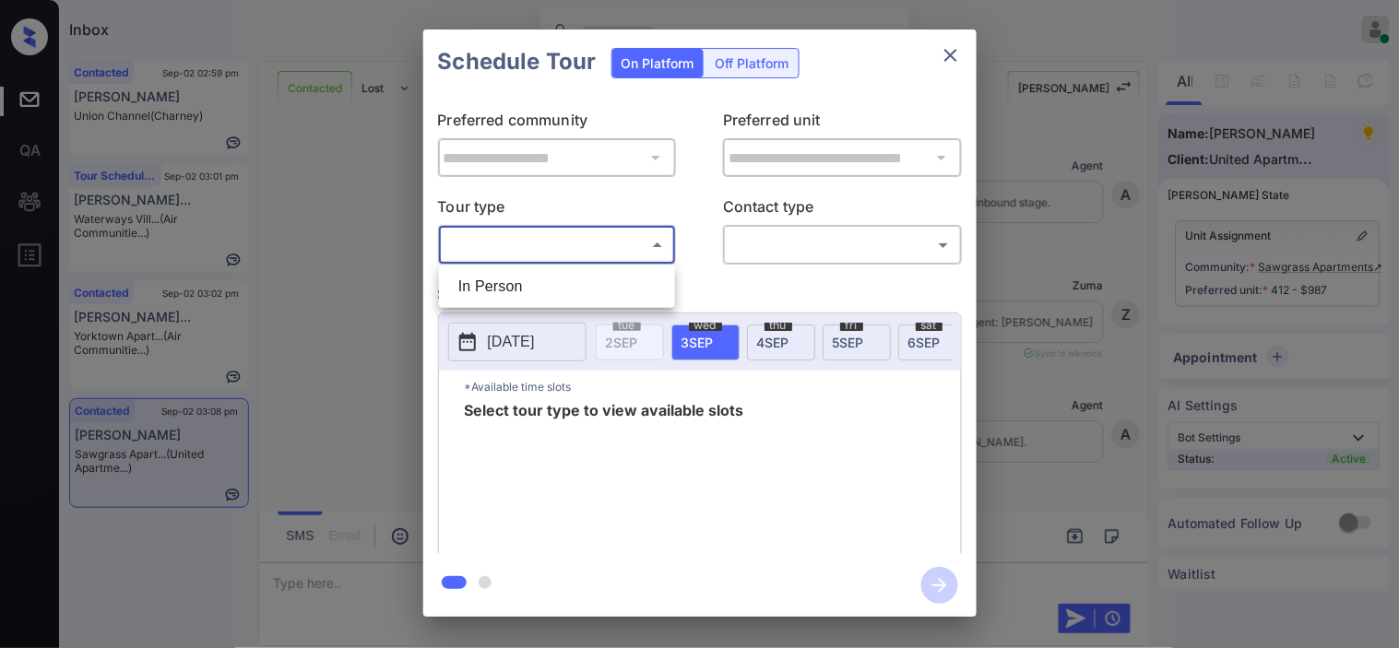
scroll to position [3183, 0]
click at [350, 306] on div at bounding box center [699, 324] width 1399 height 648
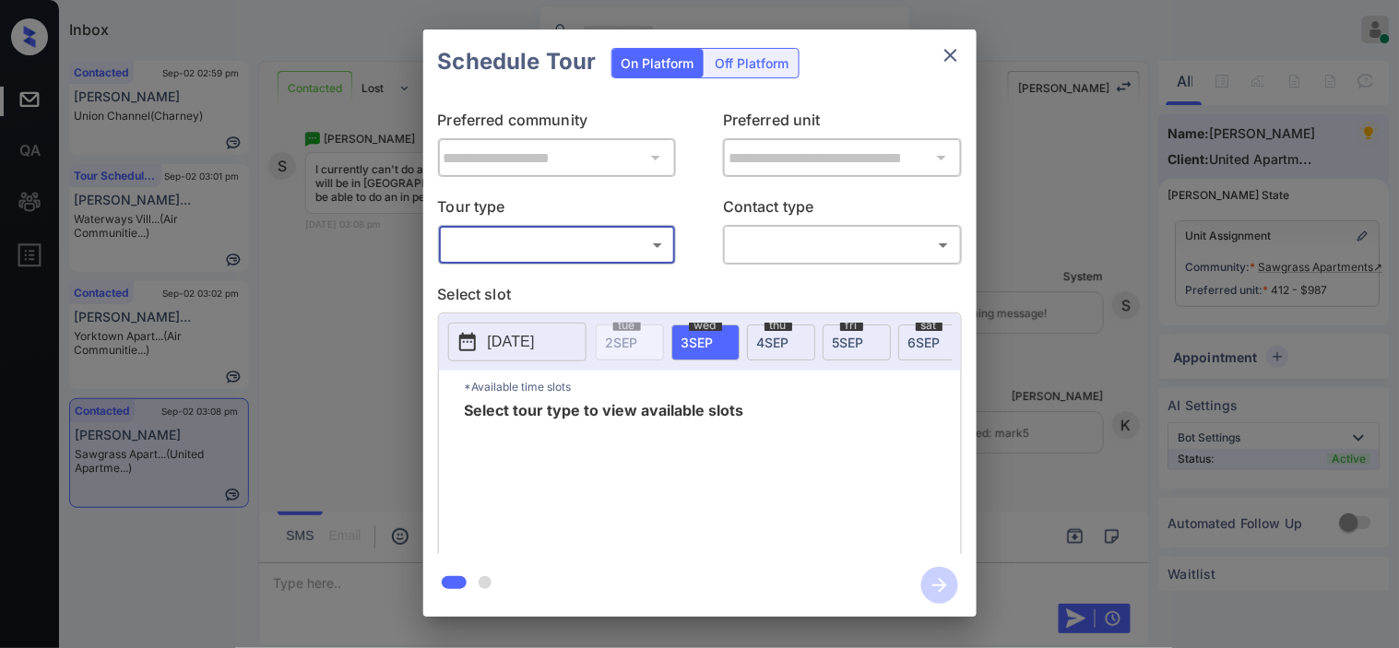
drag, startPoint x: 350, startPoint y: 306, endPoint x: 777, endPoint y: 21, distance: 513.2
click at [348, 300] on div at bounding box center [699, 324] width 1399 height 648
drag, startPoint x: 341, startPoint y: 554, endPoint x: 348, endPoint y: 574, distance: 21.3
click at [348, 574] on div "**********" at bounding box center [699, 323] width 1399 height 646
